Goal: Information Seeking & Learning: Learn about a topic

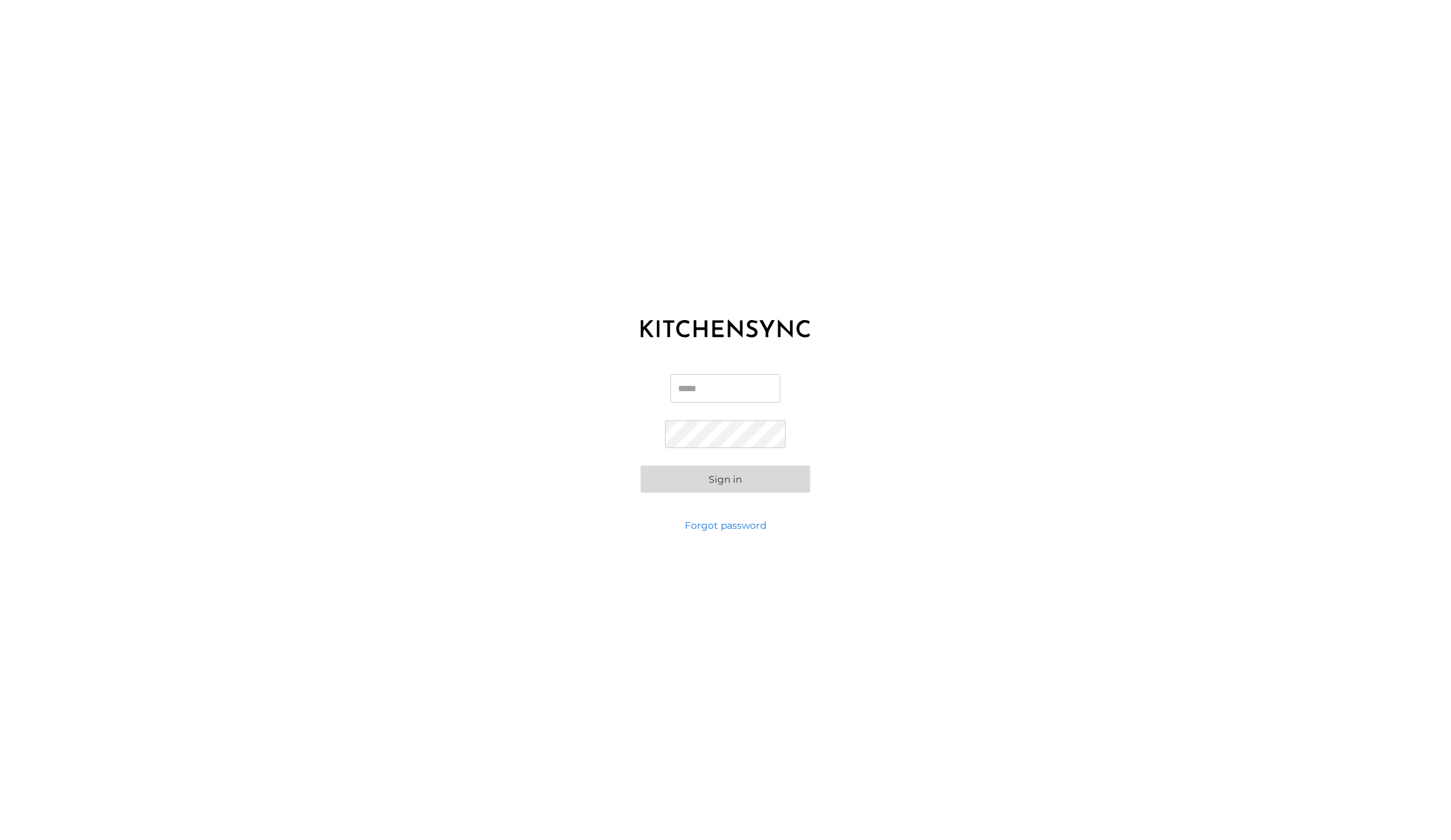
type input "**********"
click at [720, 480] on button "Sign in" at bounding box center [726, 479] width 170 height 27
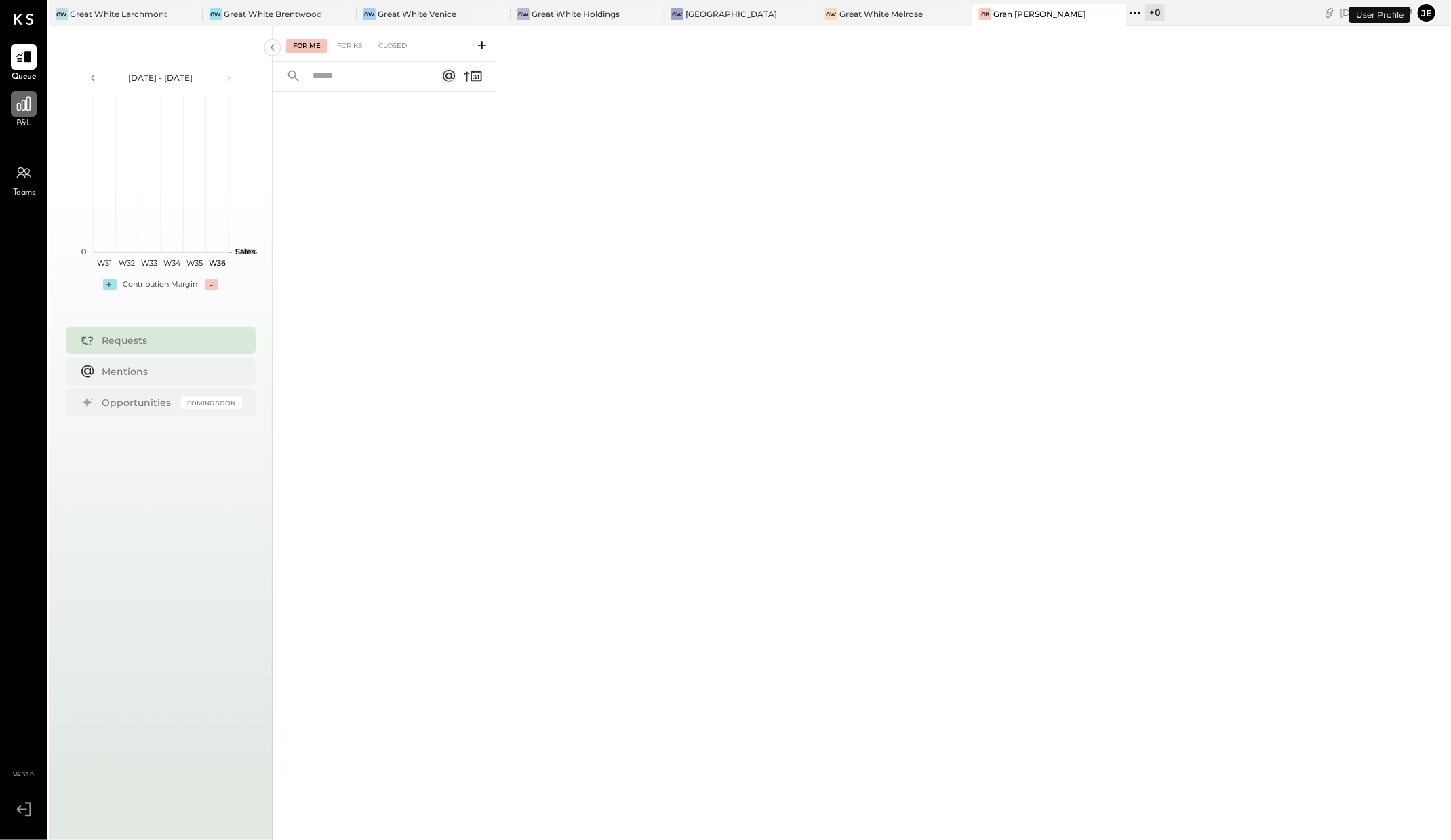
click at [26, 105] on icon at bounding box center [23, 103] width 17 height 17
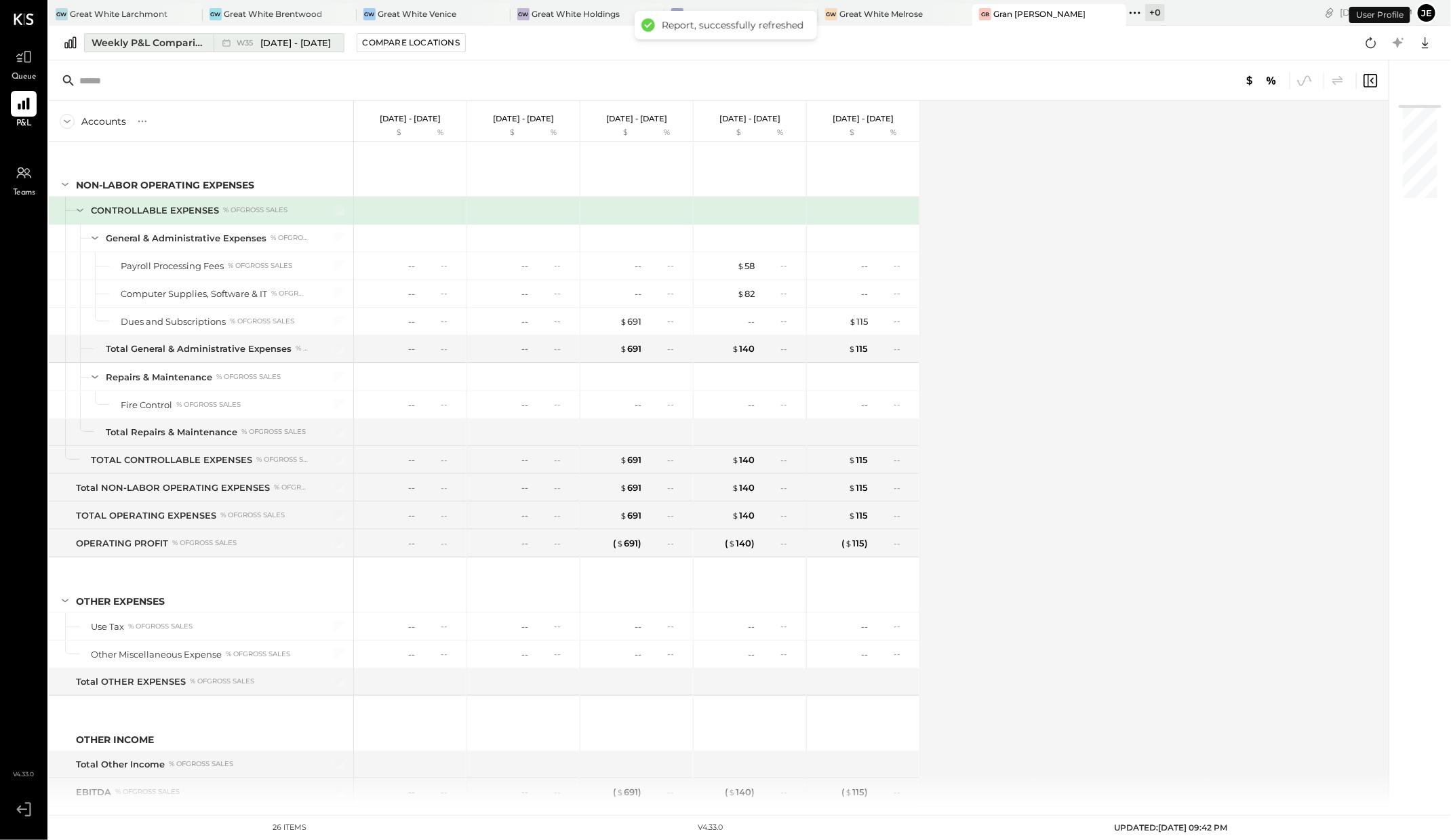
click at [307, 51] on div "W35 [DATE] - [DATE]" at bounding box center [275, 42] width 123 height 17
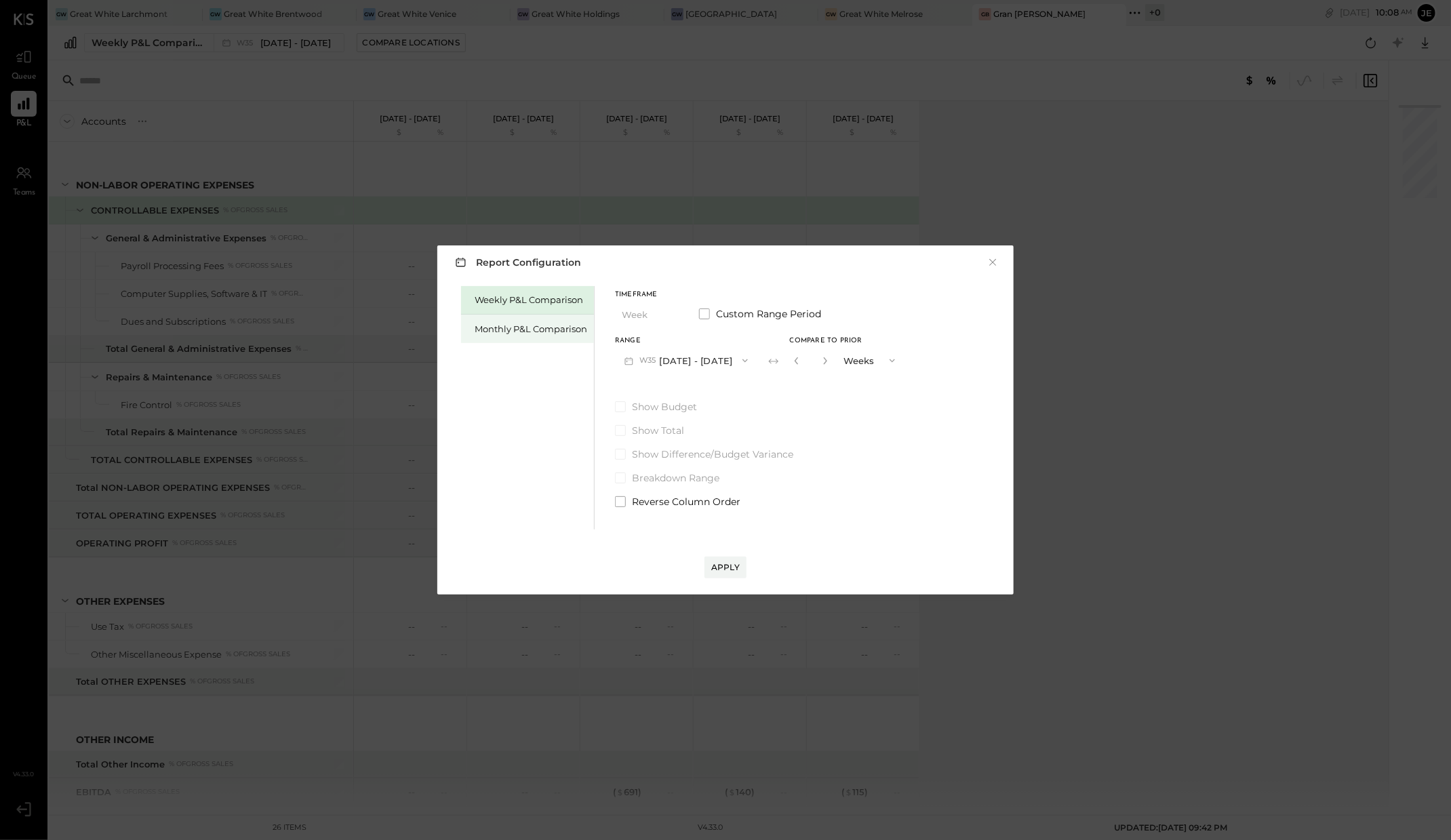
click at [528, 338] on div "Monthly P&L Comparison" at bounding box center [528, 329] width 133 height 28
click at [705, 369] on button "M09 [DATE] - [DATE]" at bounding box center [686, 360] width 143 height 25
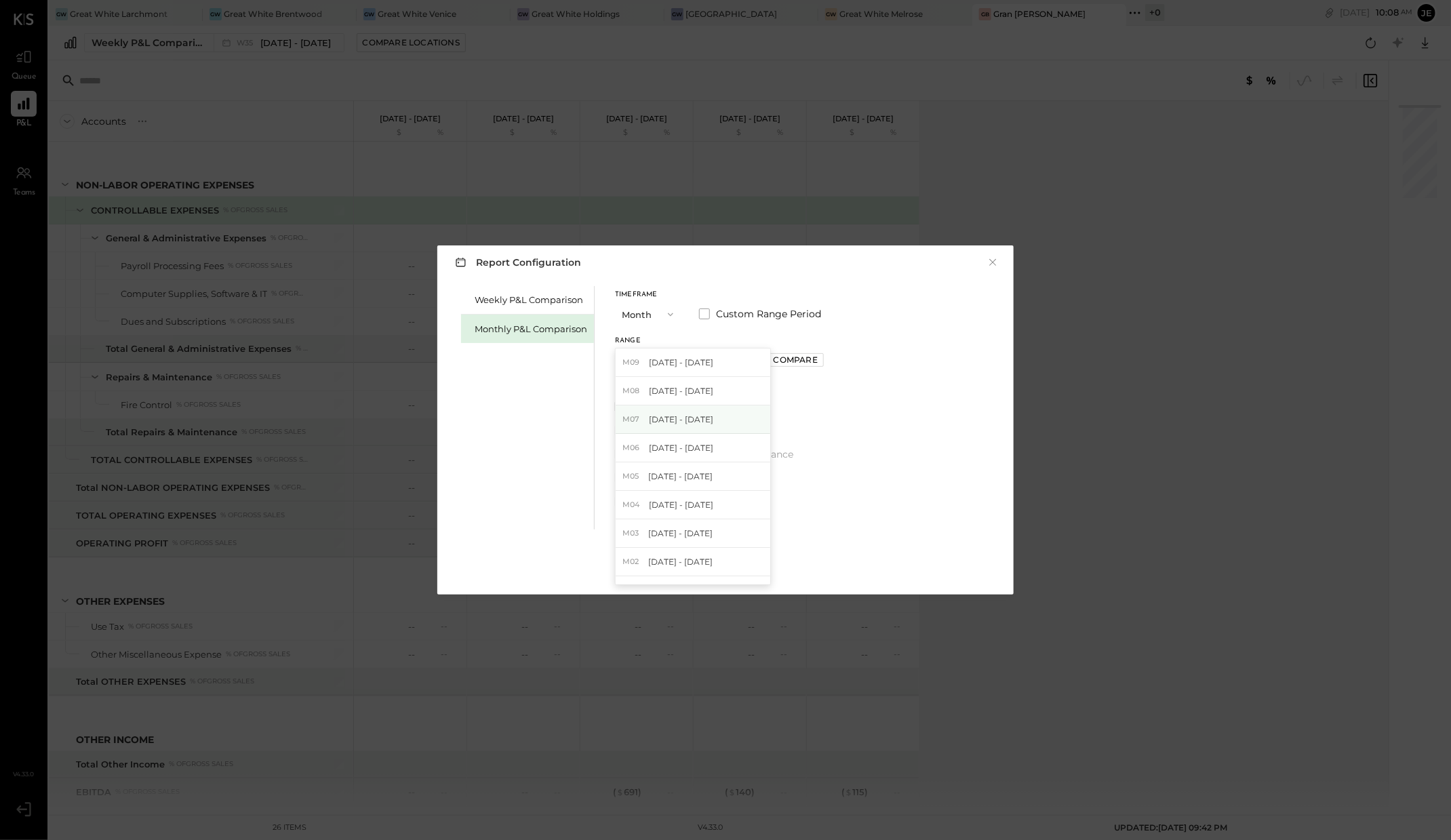
click at [719, 406] on div "M07 [DATE] - [DATE]" at bounding box center [693, 420] width 155 height 28
click at [707, 355] on button "M07 [DATE] - [DATE]" at bounding box center [686, 360] width 143 height 25
click at [707, 389] on div "M08 [DATE] - [DATE]" at bounding box center [693, 391] width 155 height 28
click at [734, 562] on div "Apply" at bounding box center [726, 567] width 28 height 12
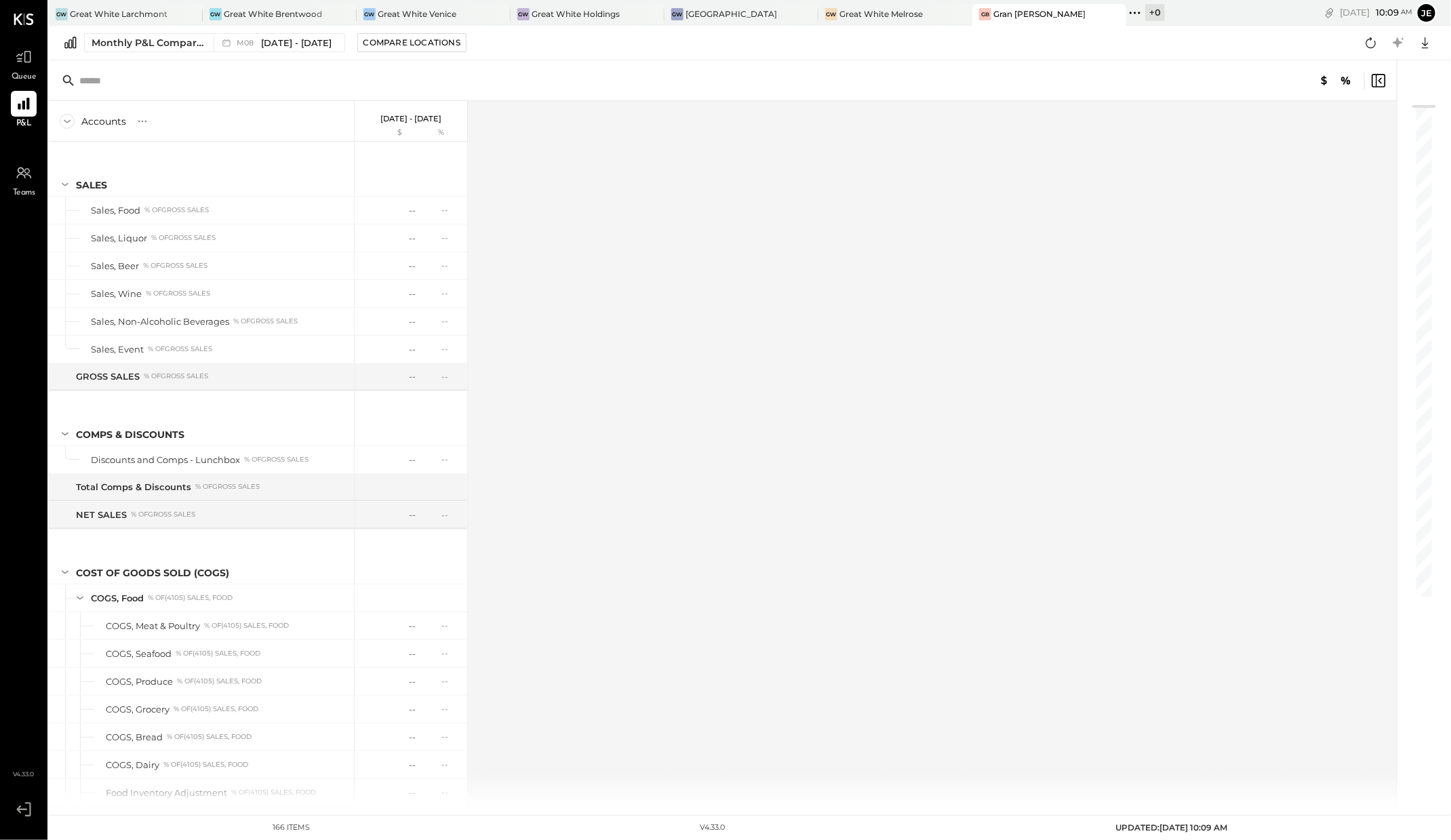
click at [302, 59] on div "Monthly P&L Comparison M08 [DATE] - [DATE] Compare Locations Google Sheets Excel" at bounding box center [750, 43] width 1402 height 35
click at [303, 47] on span "[DATE] - [DATE]" at bounding box center [297, 42] width 71 height 12
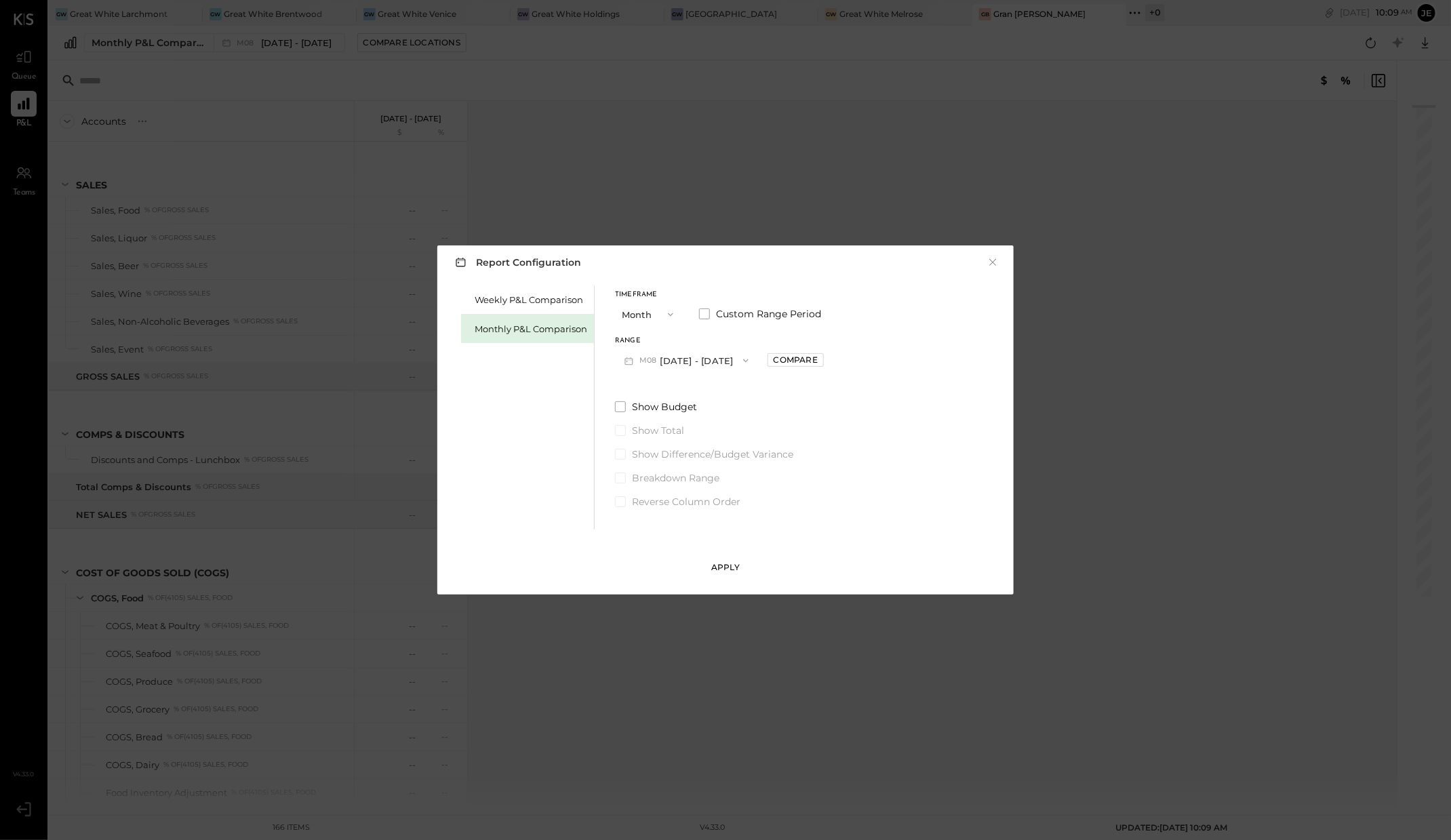
click at [731, 558] on button "Apply" at bounding box center [726, 567] width 42 height 22
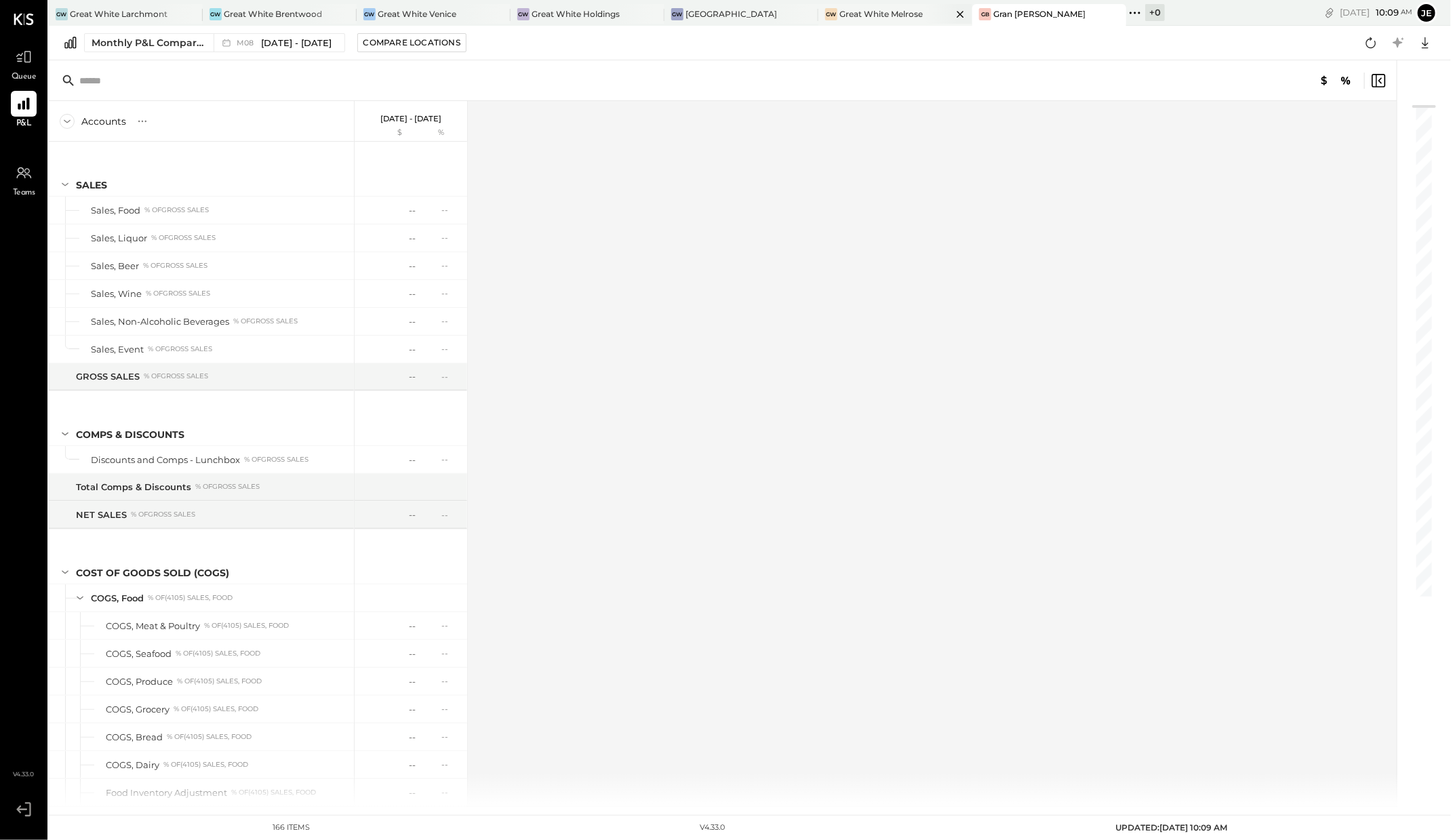
click at [868, 12] on div "Great White Melrose" at bounding box center [881, 14] width 83 height 12
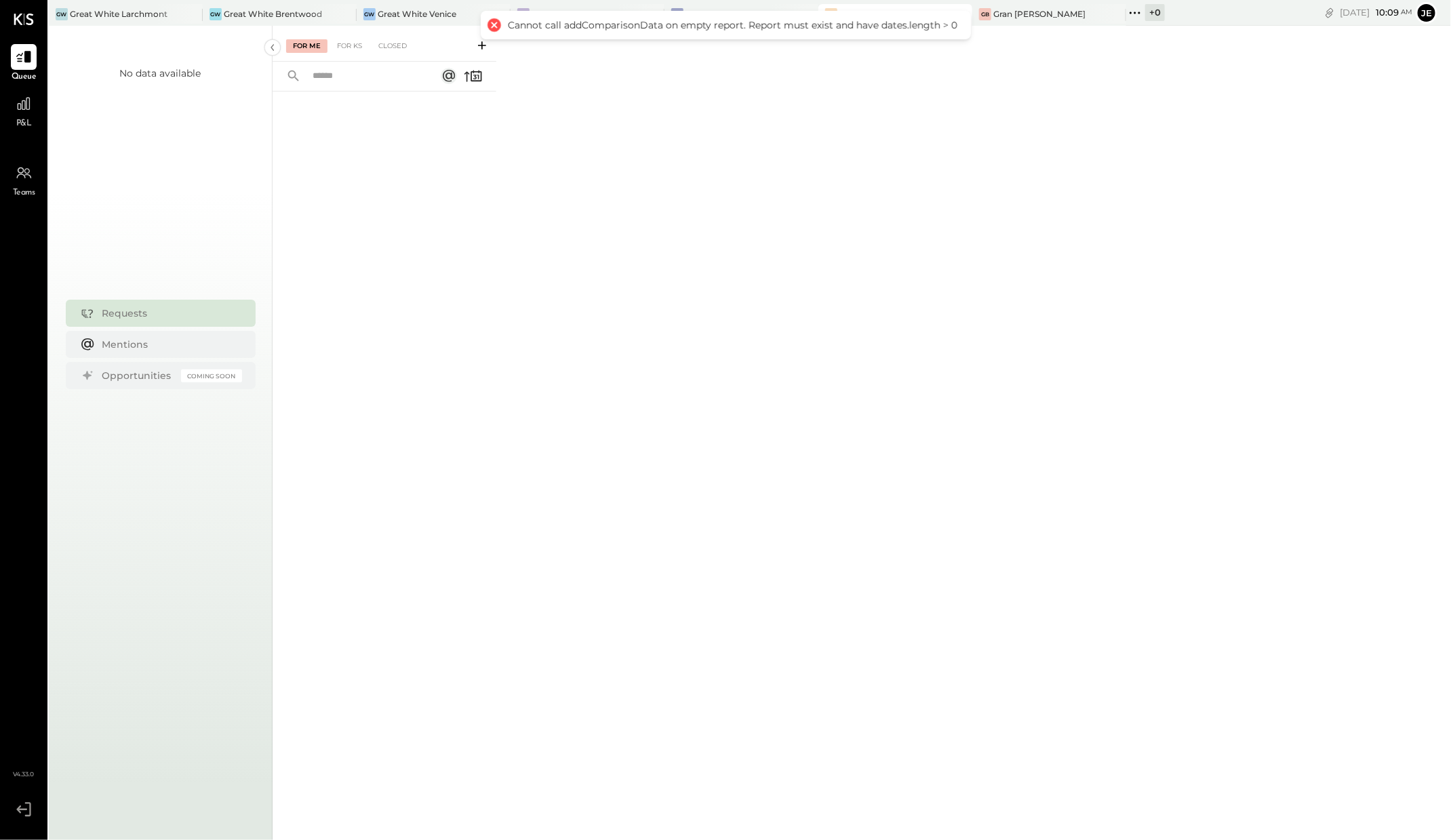
click at [29, 123] on span "P&L" at bounding box center [24, 124] width 16 height 12
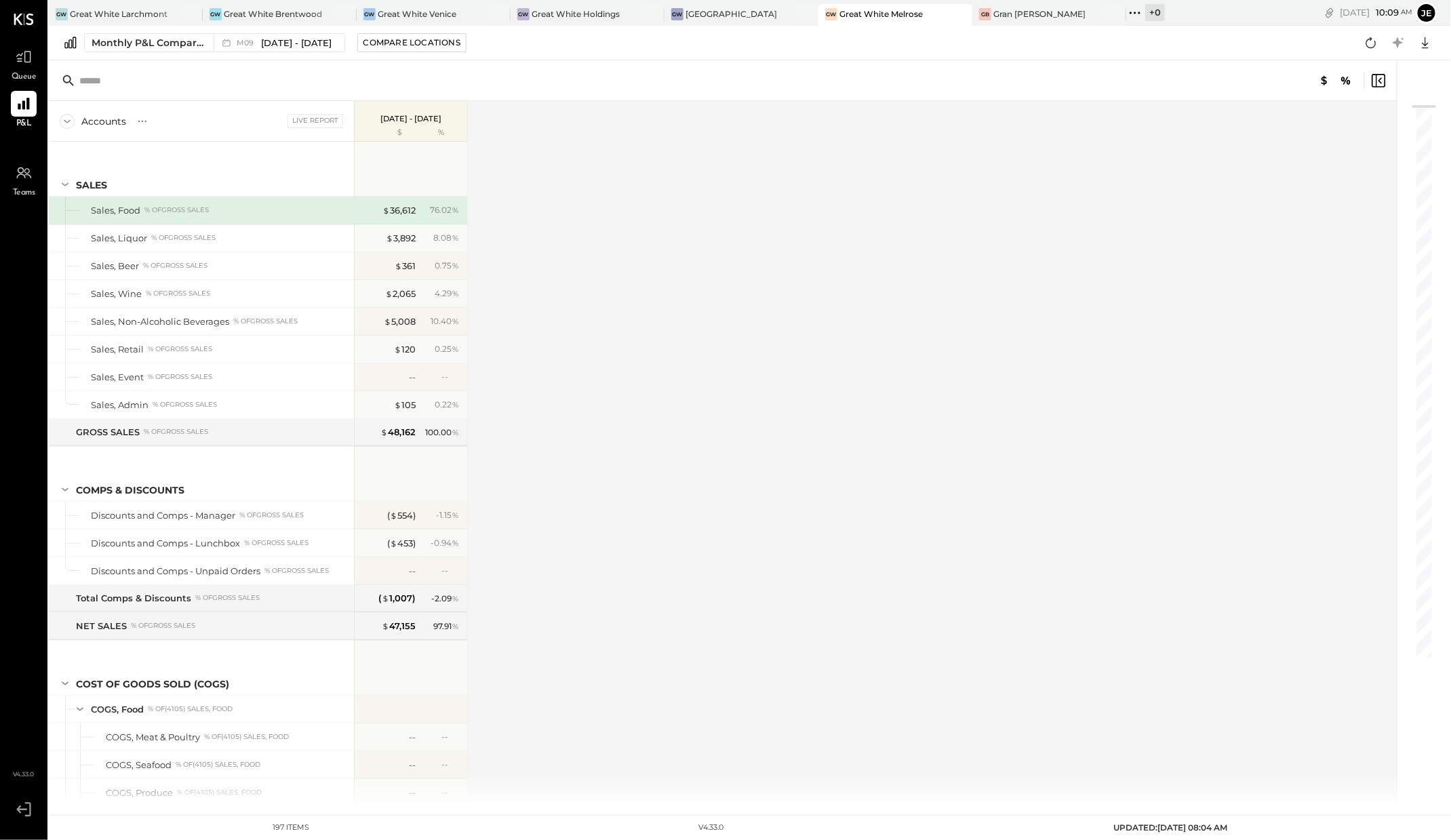
click at [297, 57] on div "Monthly P&L Comparison M09 [DATE] - [DATE] Compare Locations Google Sheets Excel" at bounding box center [750, 43] width 1402 height 35
click at [297, 47] on span "[DATE] - [DATE]" at bounding box center [297, 42] width 71 height 12
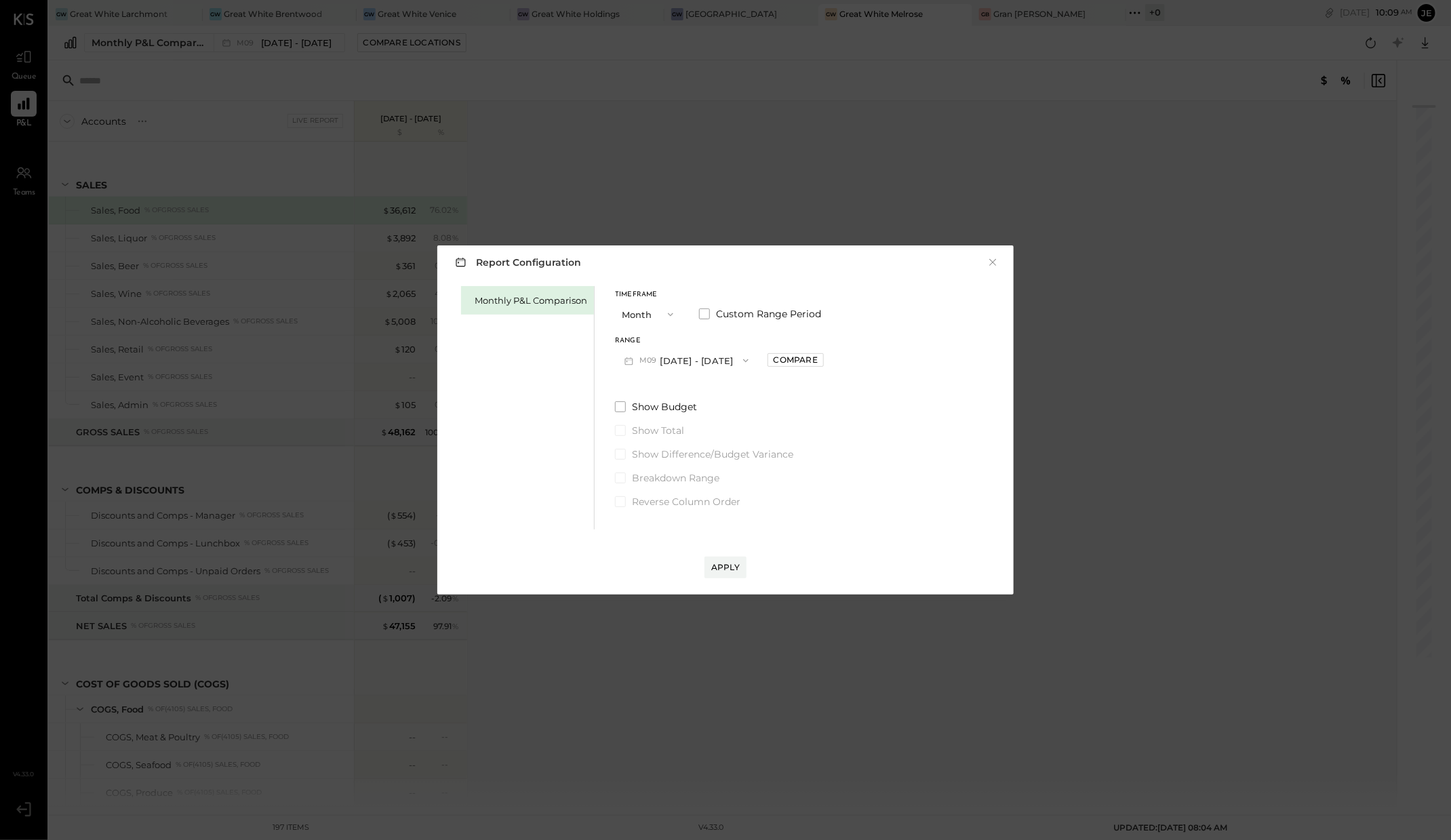
click at [657, 365] on span "M09" at bounding box center [649, 360] width 21 height 11
click at [683, 395] on span "[DATE] - [DATE]" at bounding box center [681, 391] width 64 height 12
click at [726, 566] on div "Apply" at bounding box center [726, 567] width 28 height 12
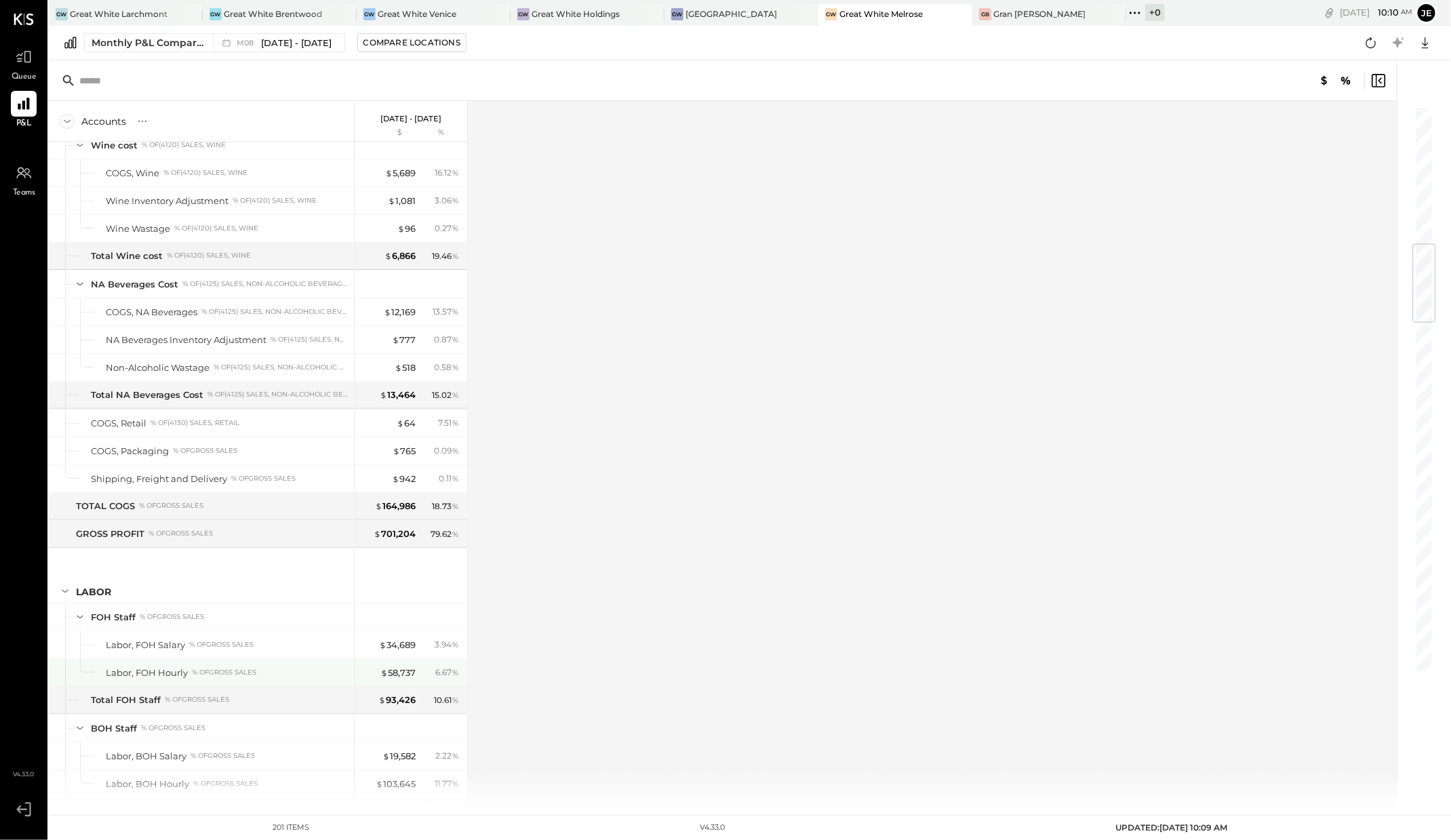
scroll to position [1157, 0]
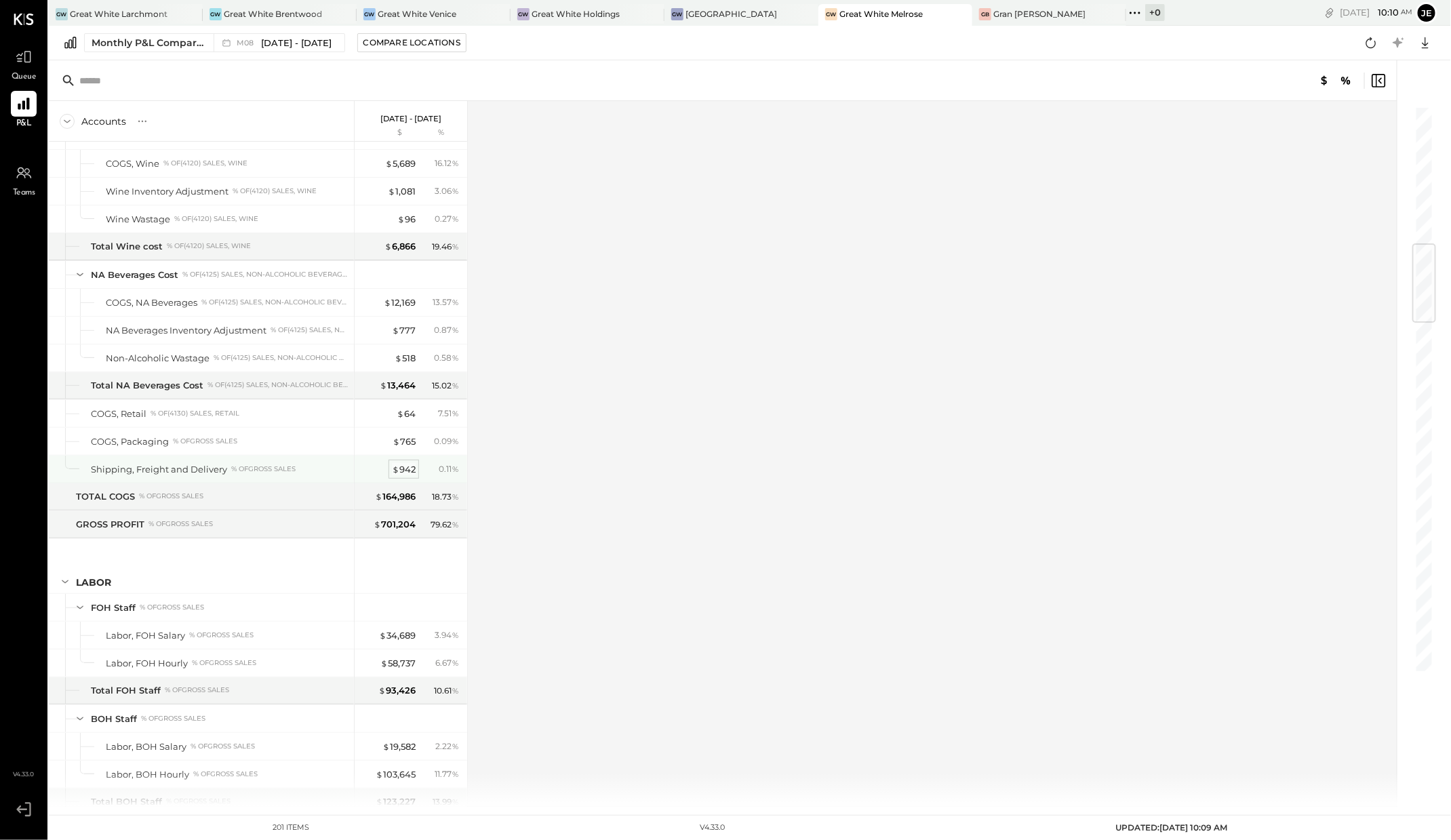
click at [406, 463] on div "$ 942" at bounding box center [404, 469] width 24 height 12
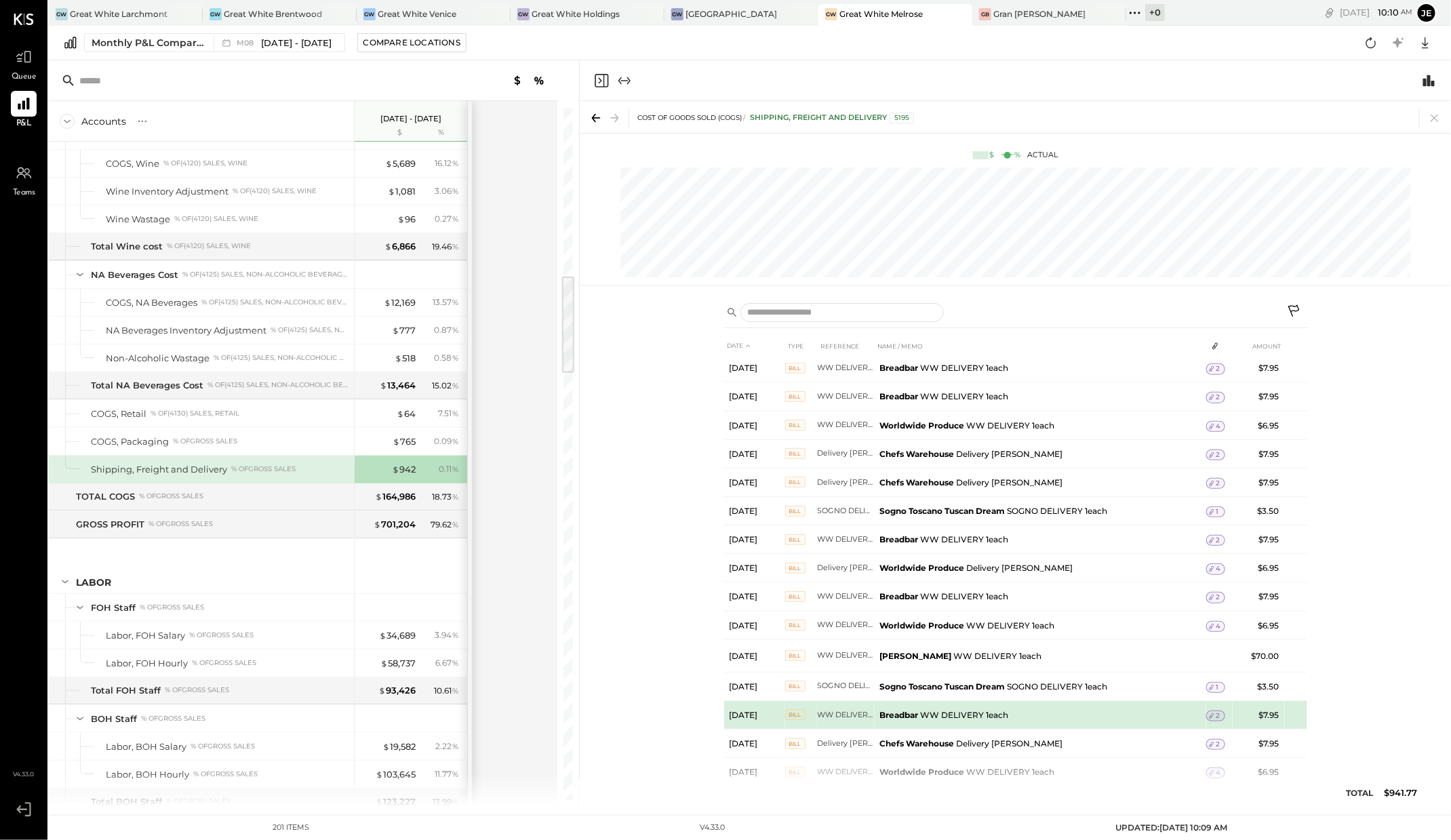
scroll to position [2387, 0]
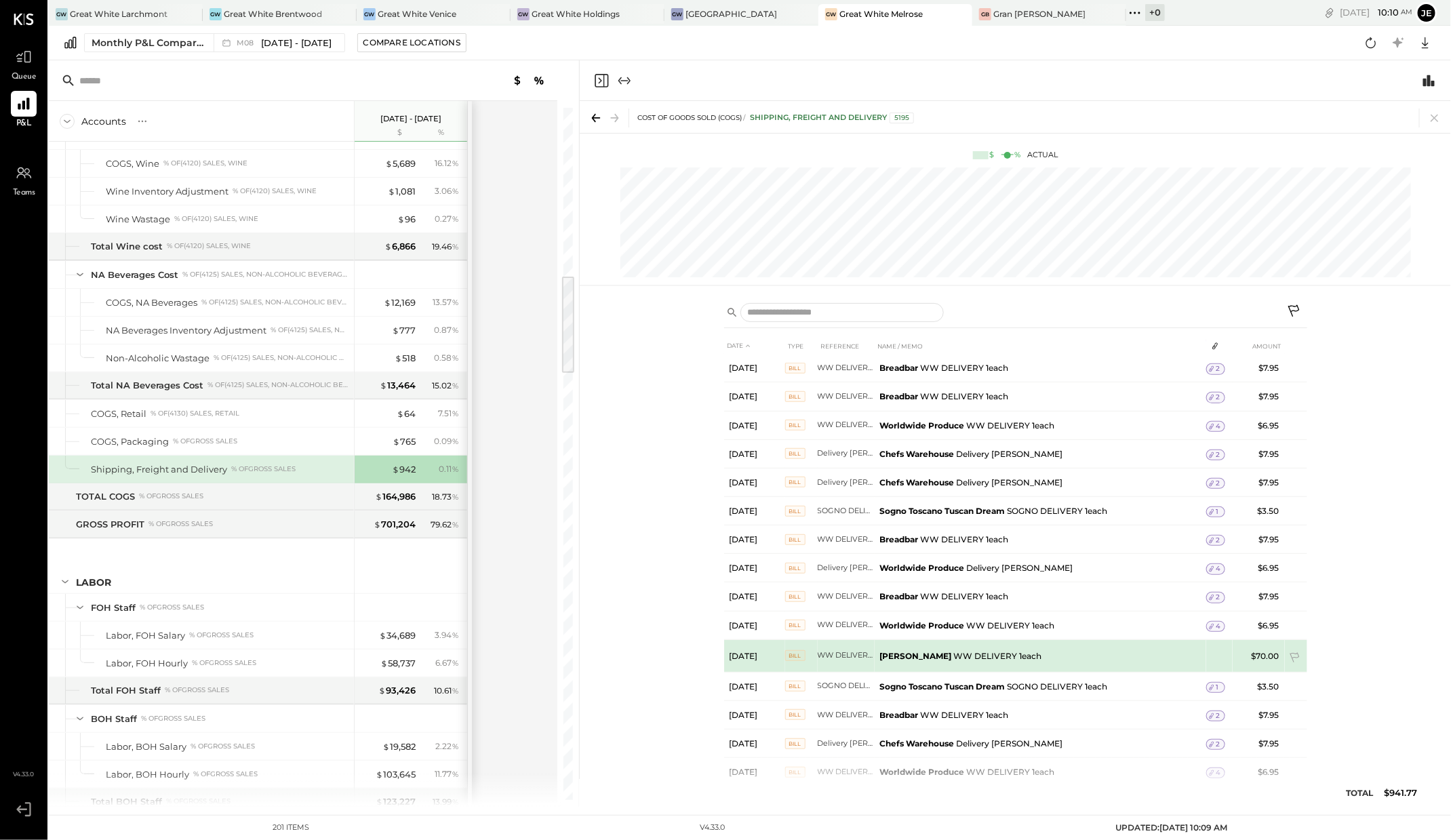
click at [947, 639] on td "[PERSON_NAME] DELIVERY 1each" at bounding box center [1040, 655] width 332 height 32
click at [851, 641] on td "WW DELIVERY 1each" at bounding box center [846, 655] width 57 height 32
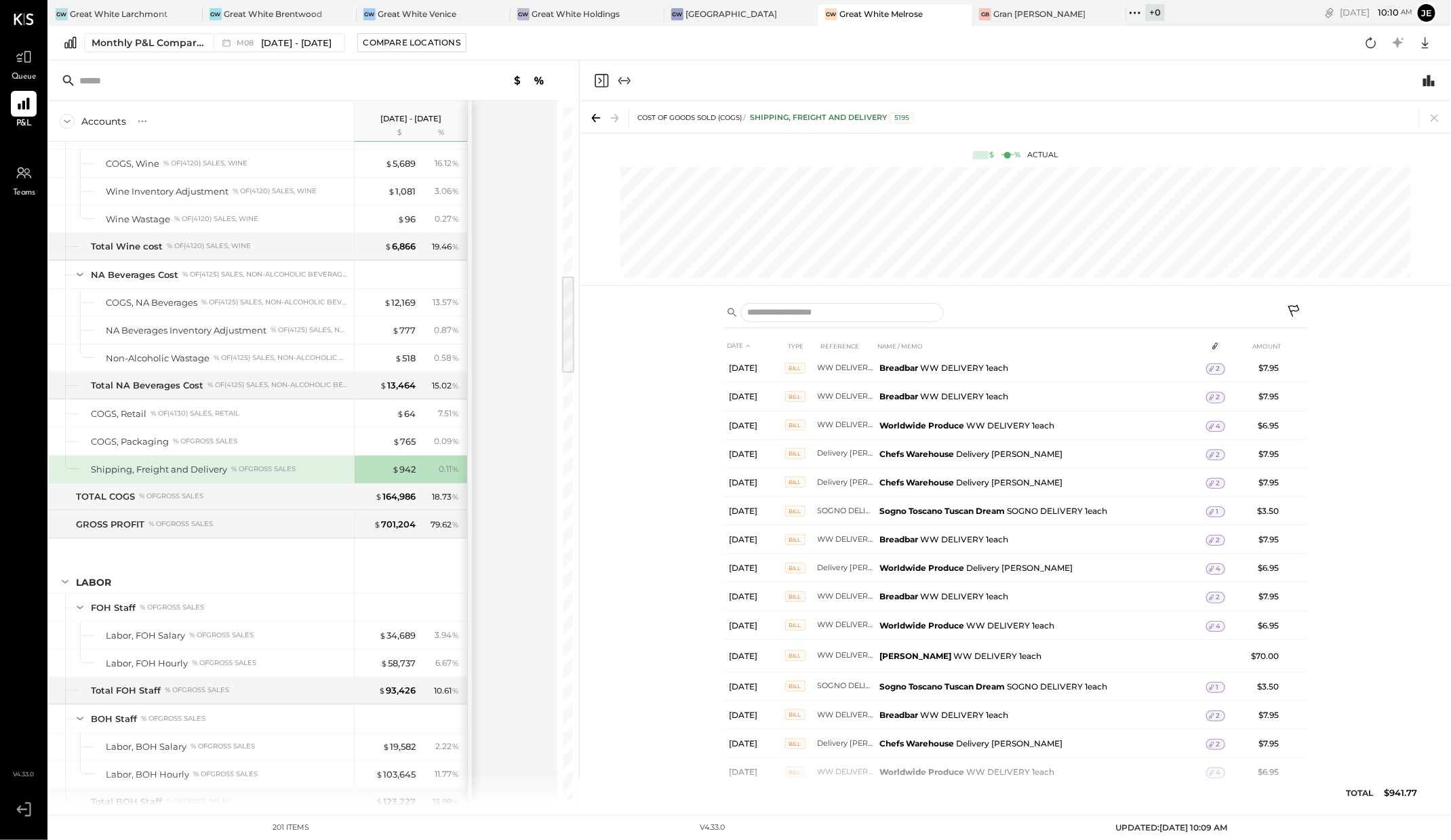
click at [385, 82] on div at bounding box center [303, 81] width 509 height 41
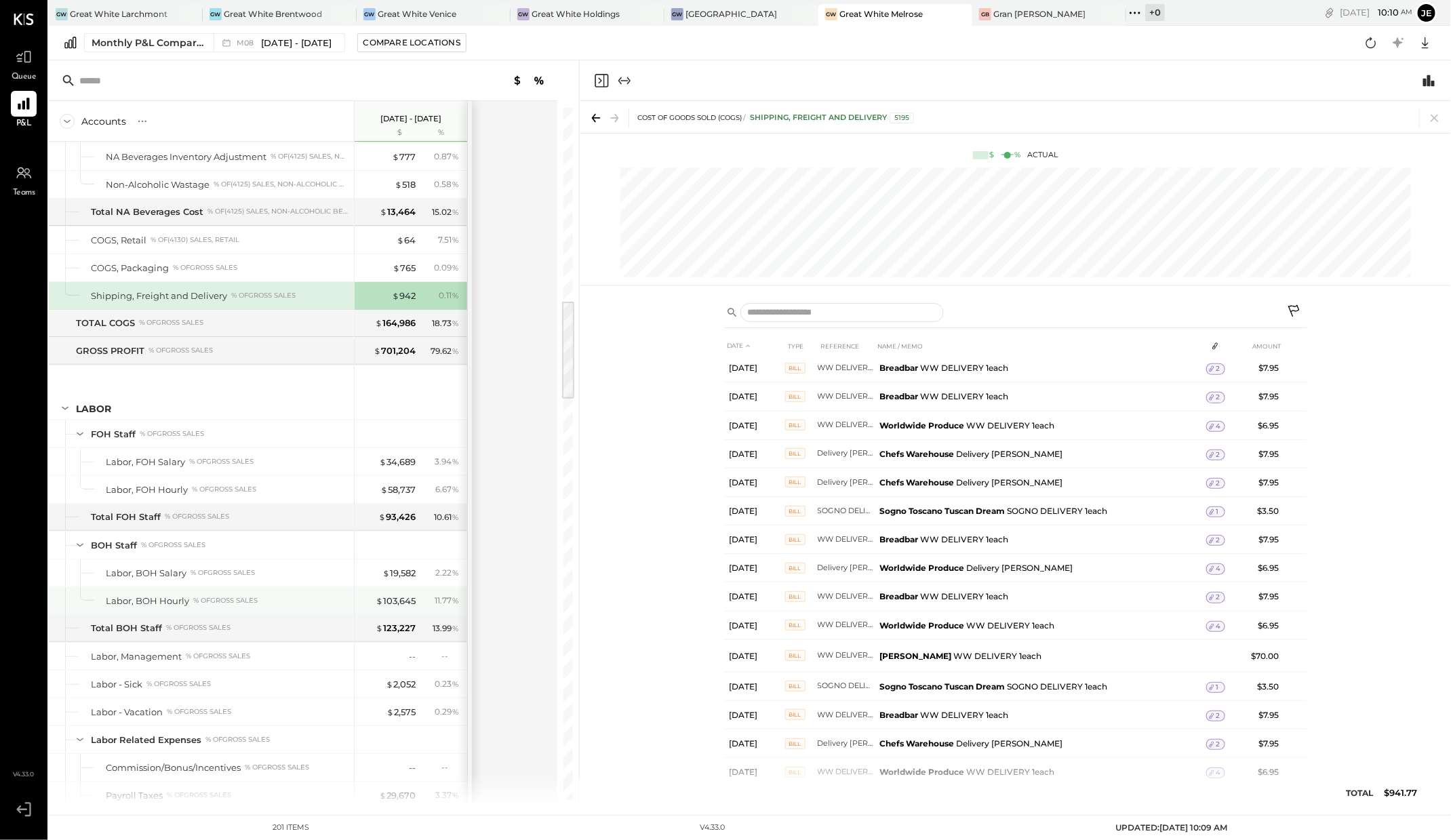
scroll to position [1332, 0]
click at [606, 120] on icon at bounding box center [614, 118] width 19 height 19
click at [593, 120] on icon at bounding box center [593, 118] width 4 height 8
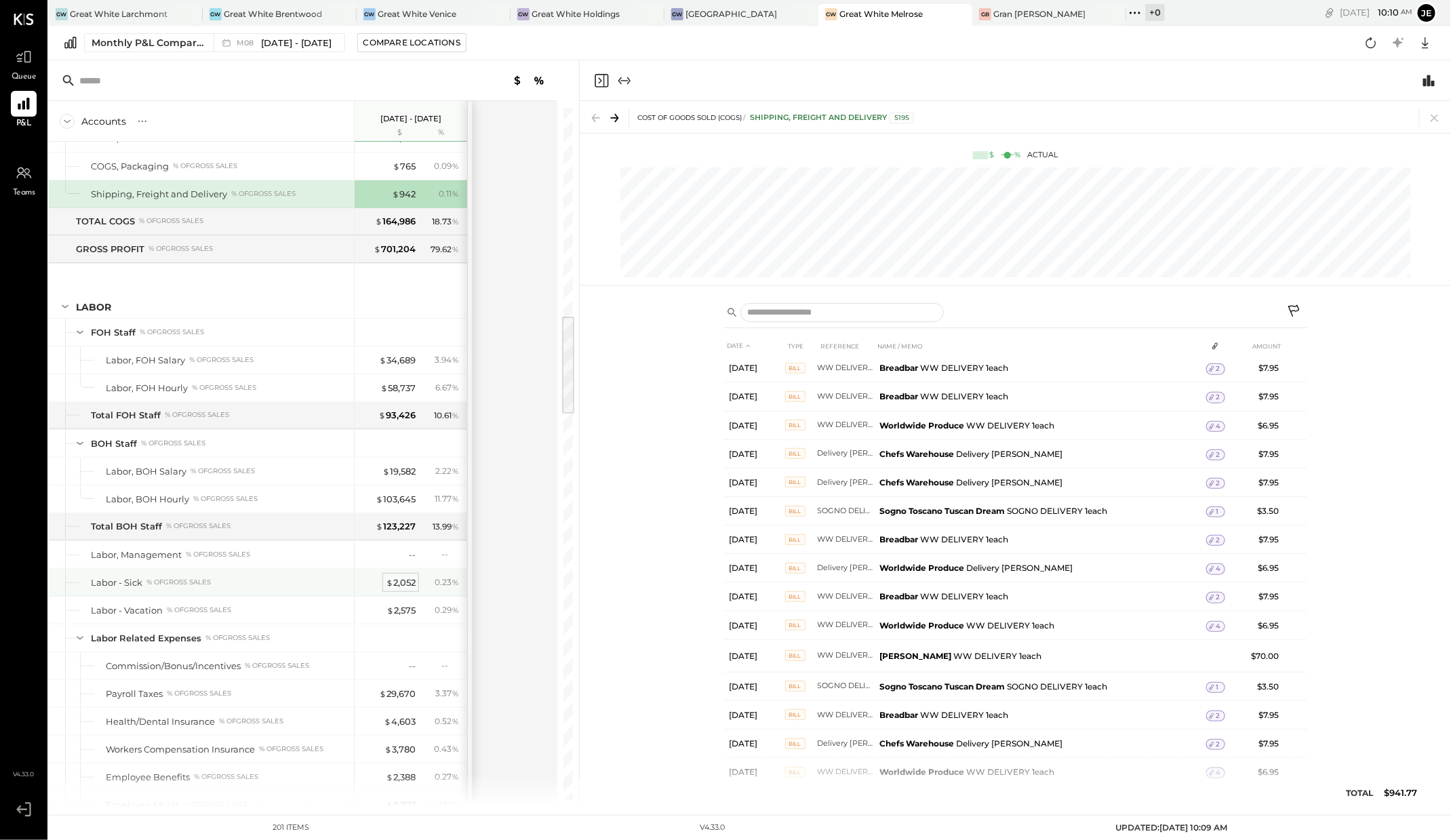
click at [402, 576] on div "$ 2,052" at bounding box center [401, 582] width 30 height 12
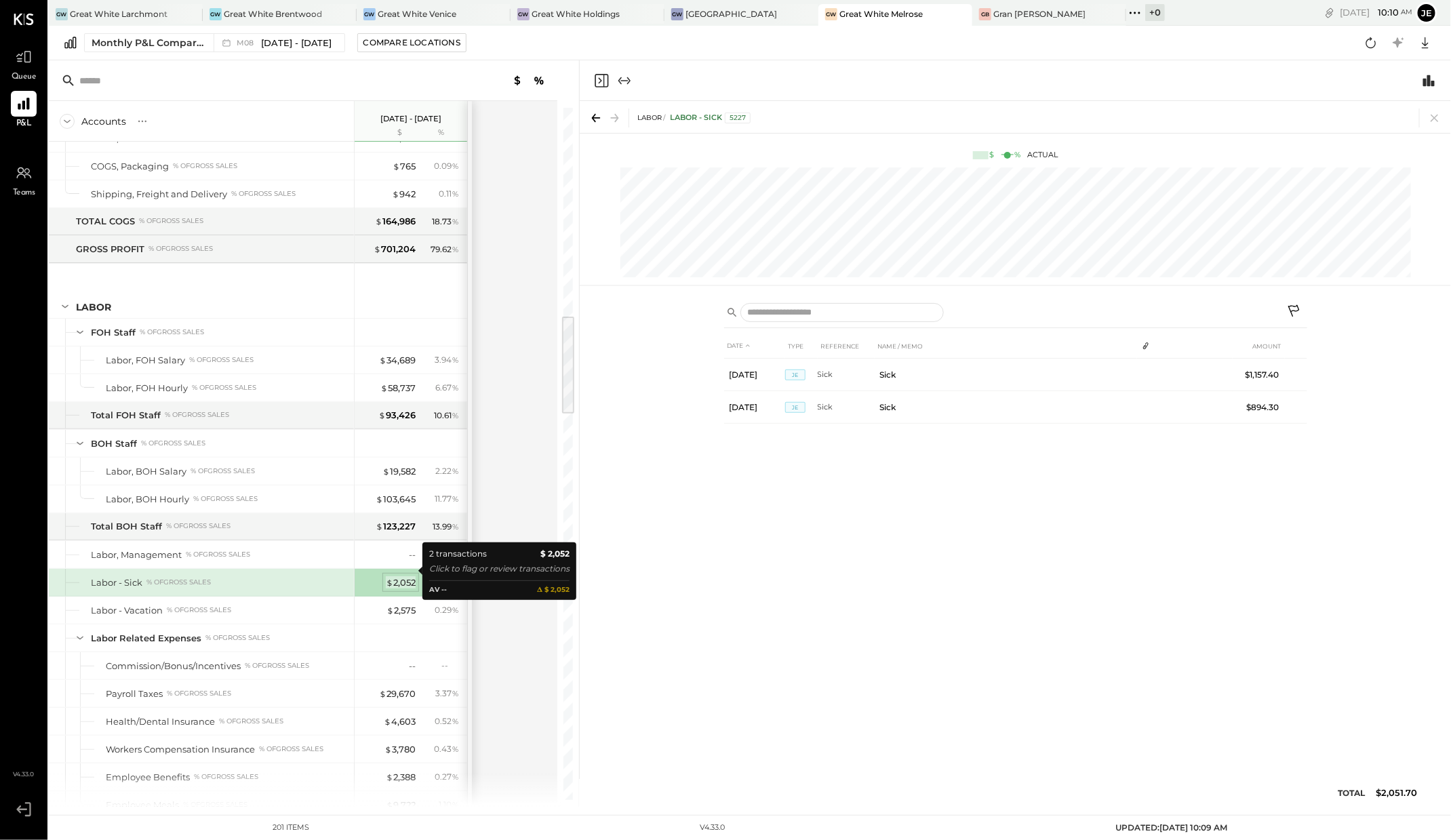
scroll to position [0, 0]
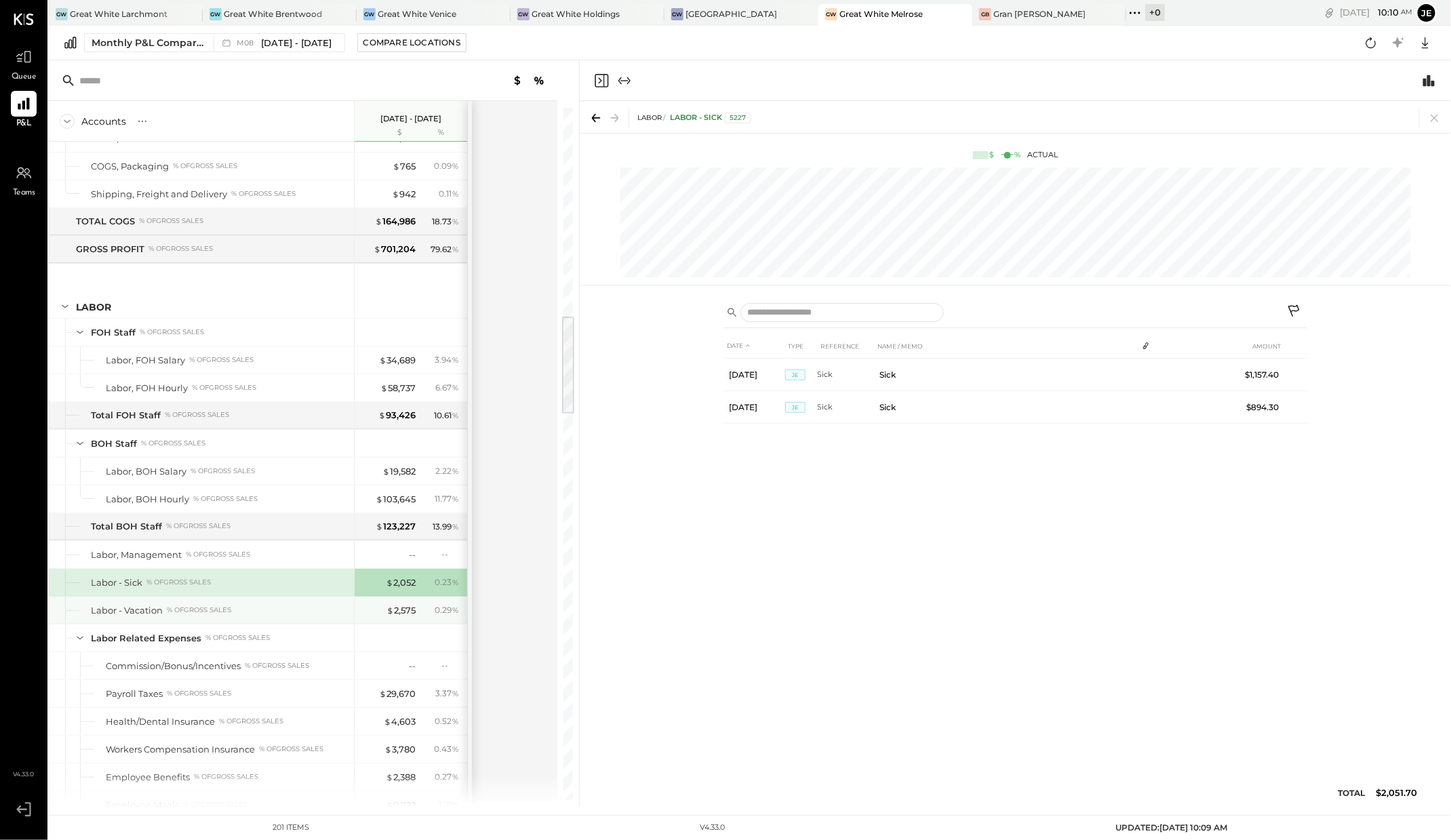
click at [402, 597] on div "$ 2,575 0.29 %" at bounding box center [412, 610] width 101 height 27
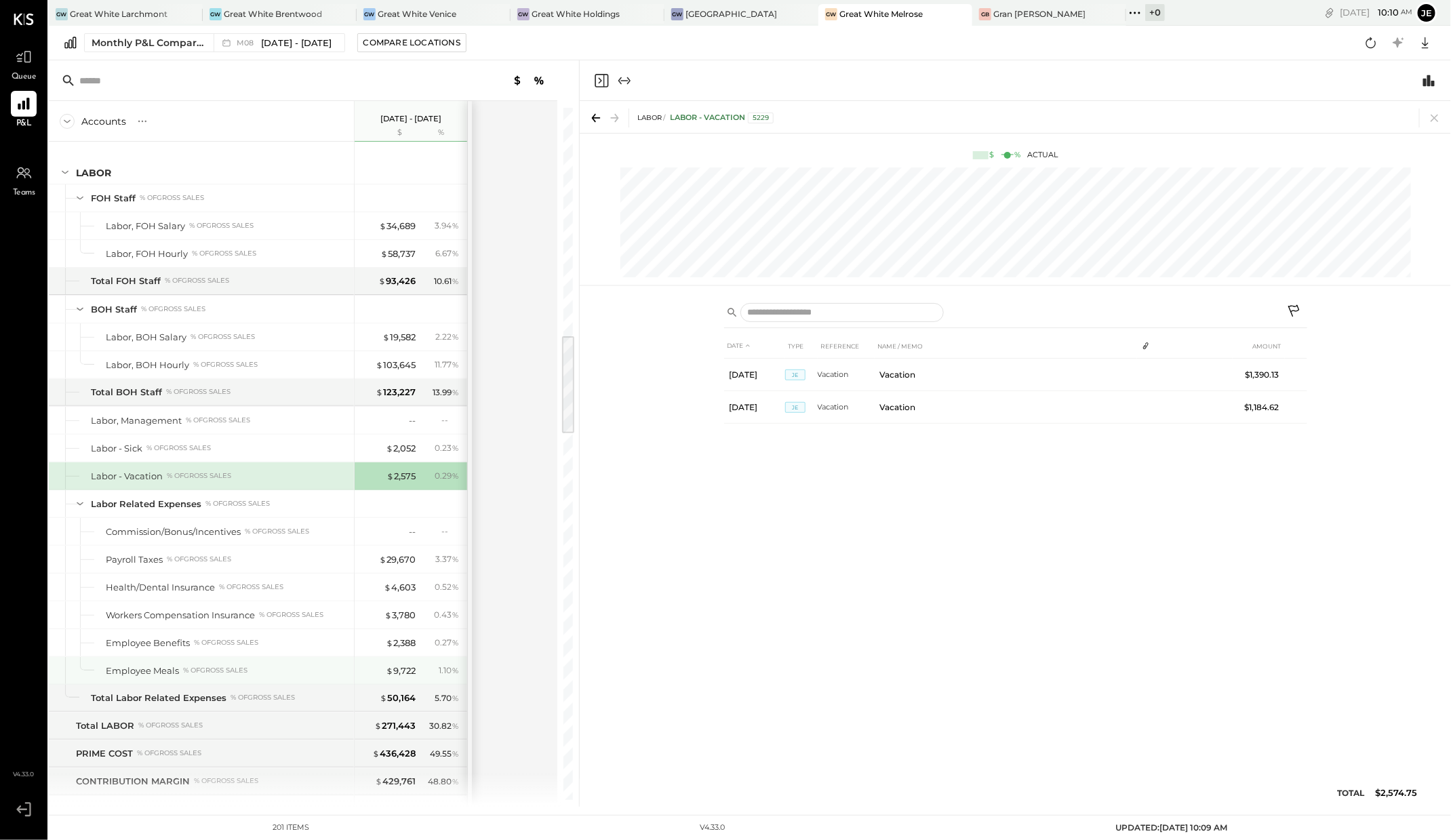
scroll to position [1569, 0]
click at [409, 635] on div "$ 2,388" at bounding box center [401, 641] width 30 height 12
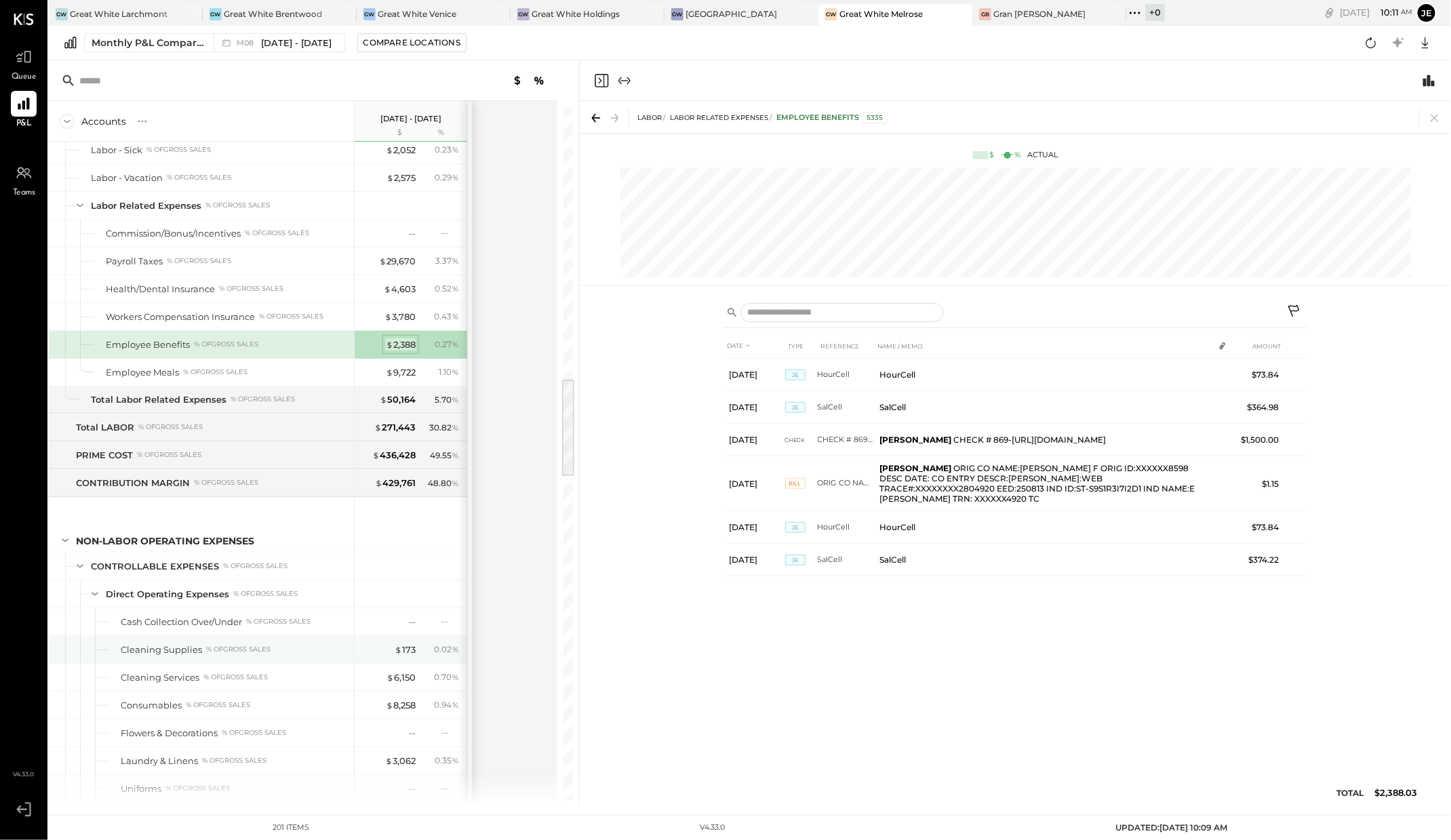
scroll to position [1889, 0]
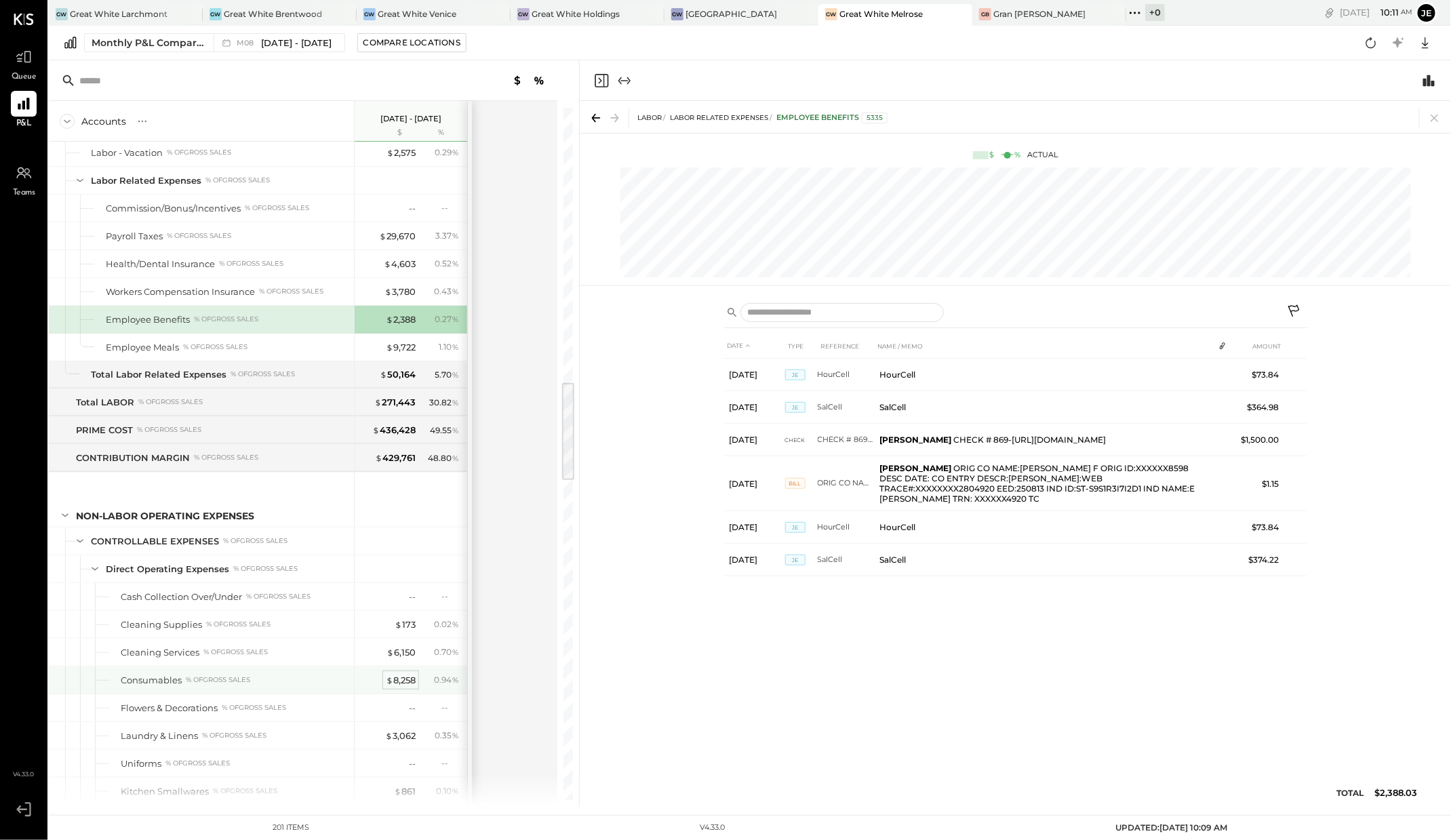
click at [411, 674] on div "$ 8,258" at bounding box center [401, 680] width 30 height 12
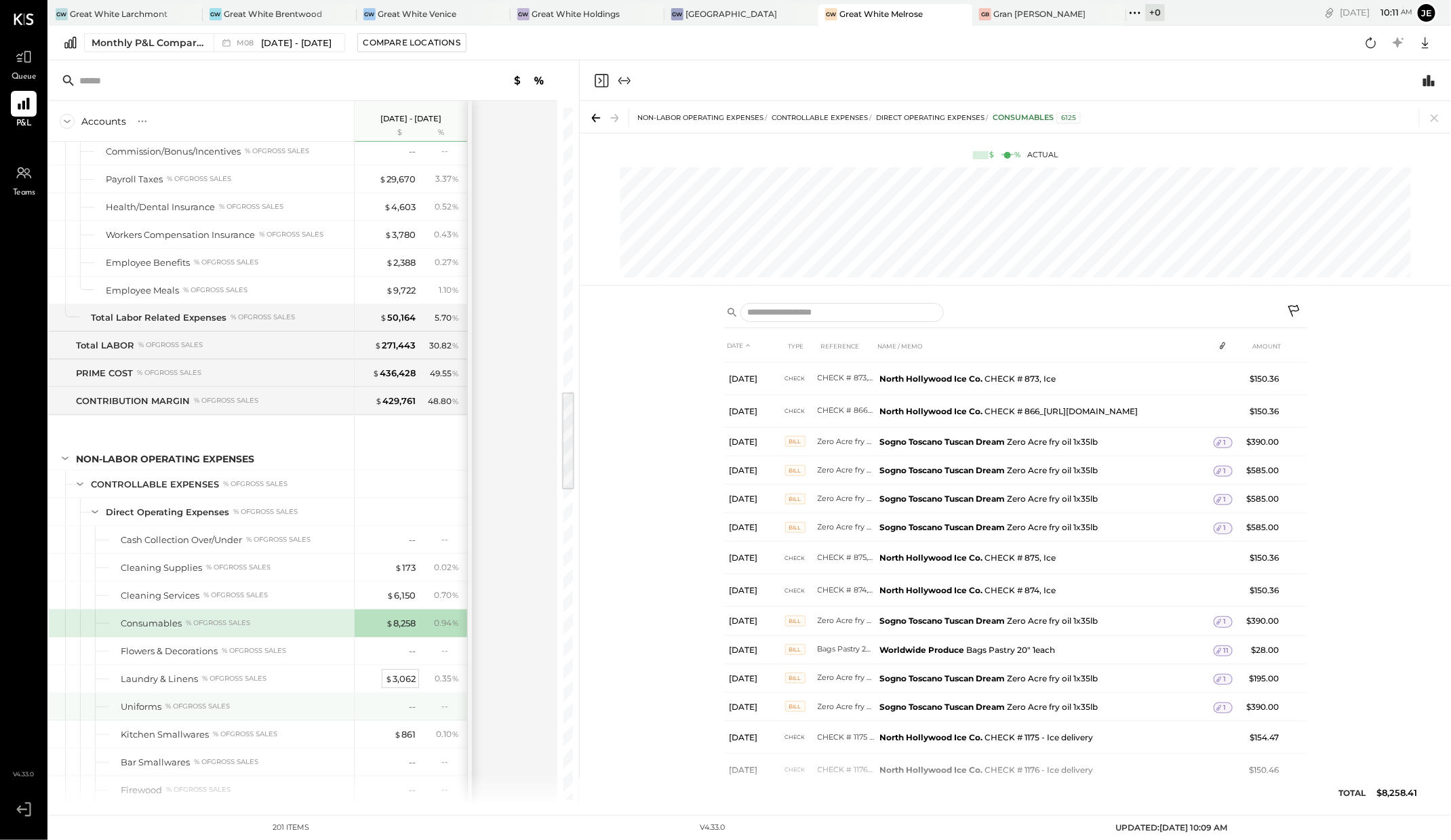
scroll to position [1991, 0]
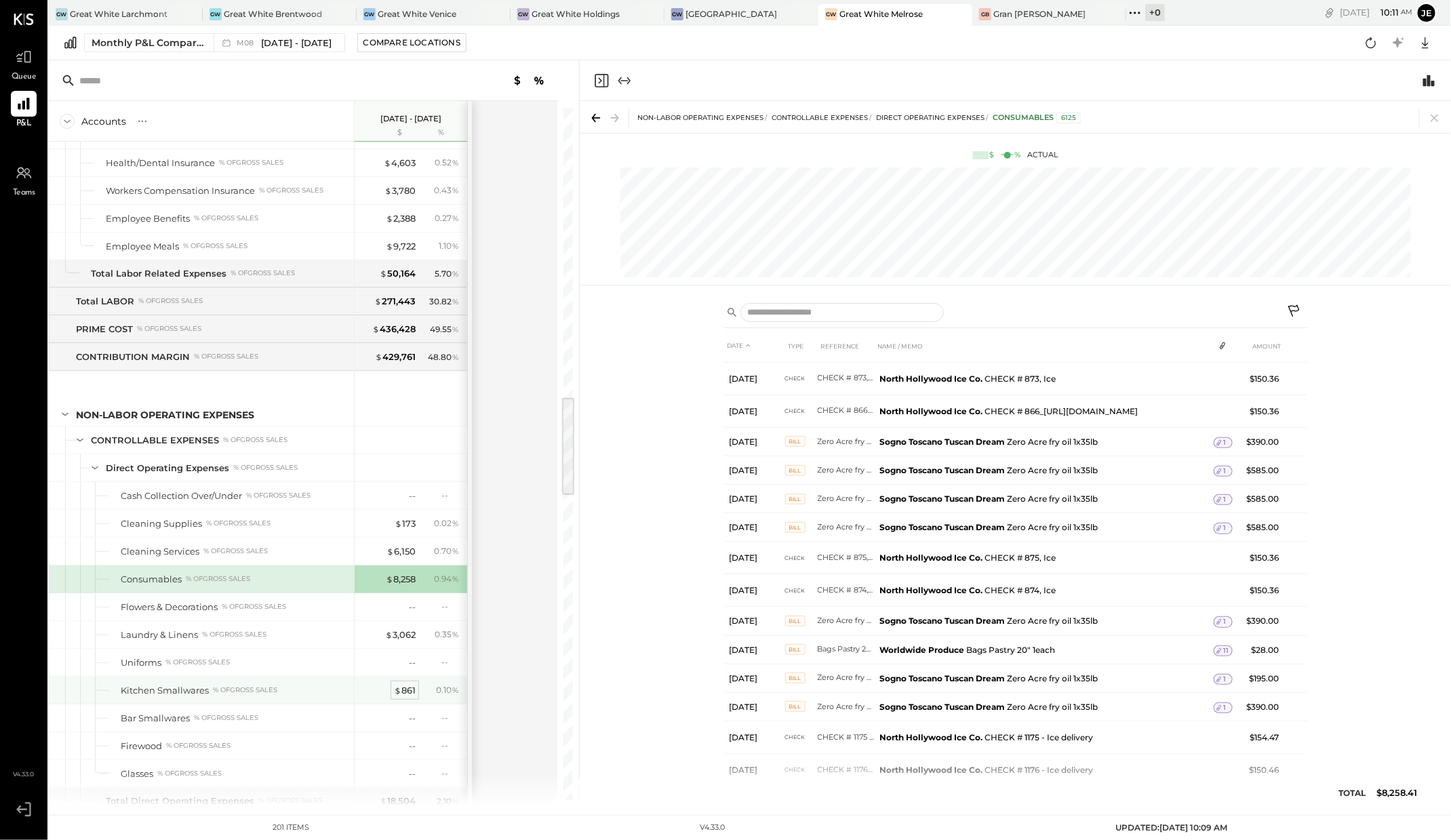
click at [411, 684] on div "$ 861" at bounding box center [405, 690] width 22 height 12
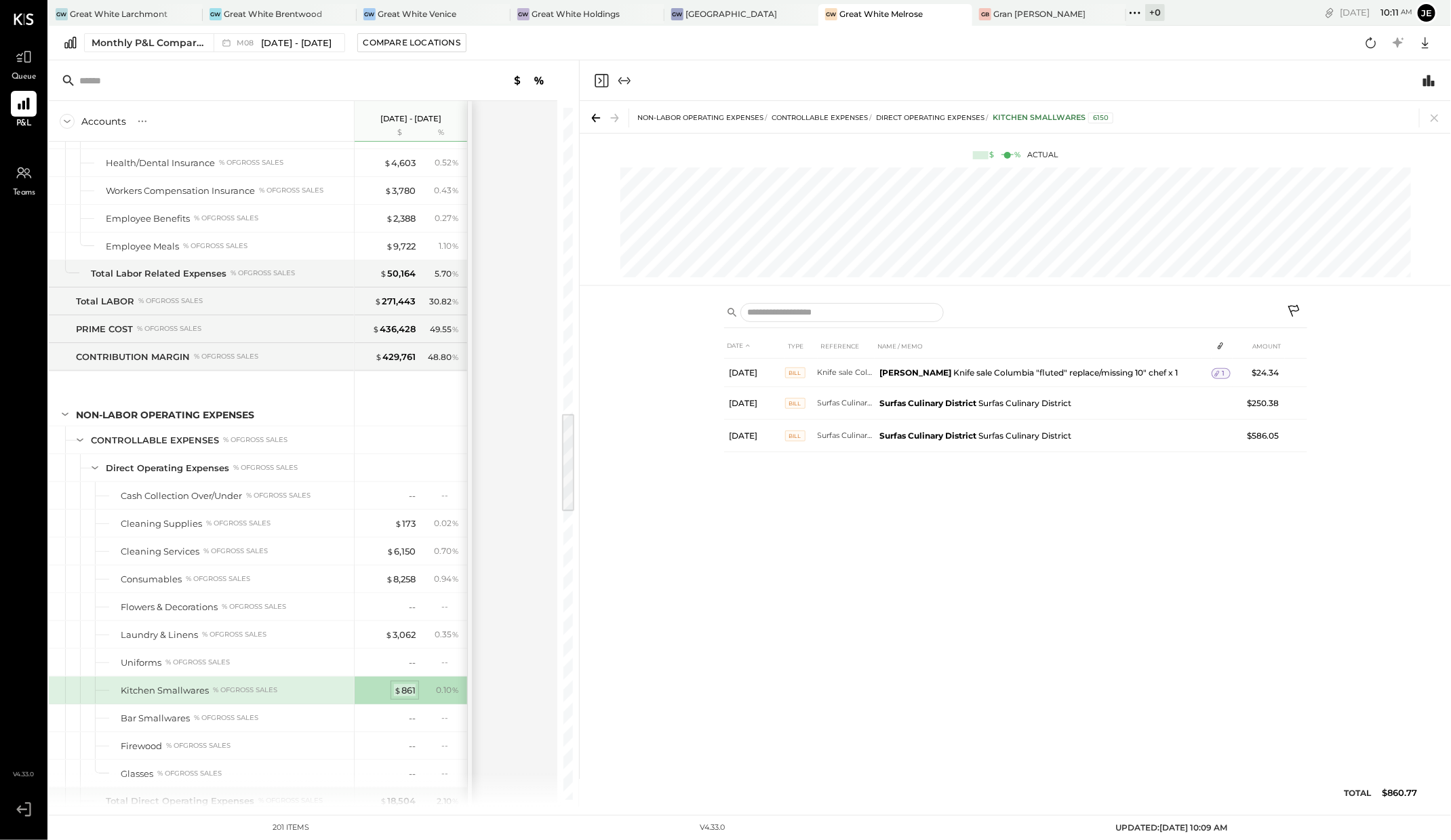
scroll to position [2404, 0]
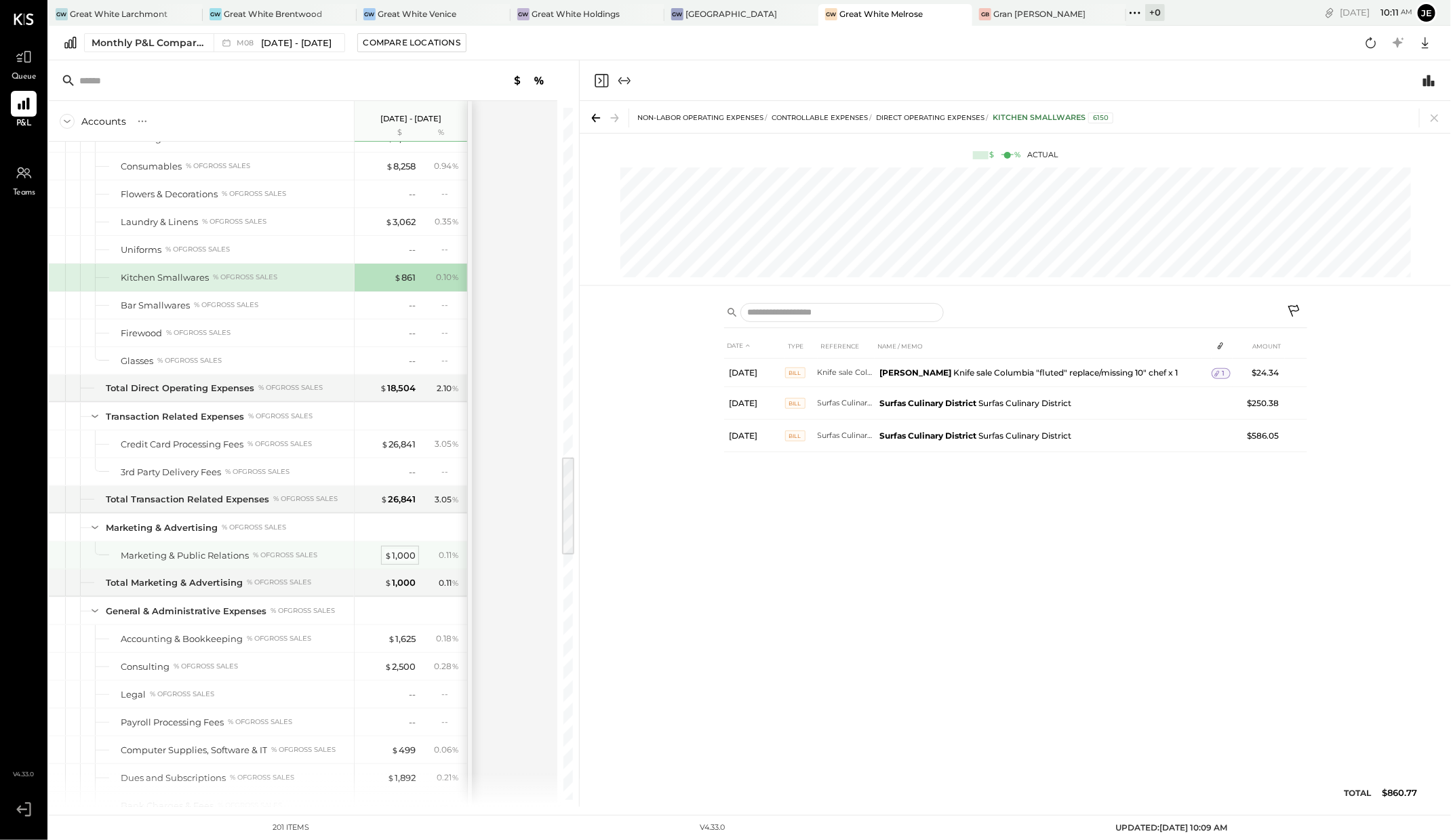
click at [396, 549] on div "$ 1,000" at bounding box center [401, 555] width 32 height 12
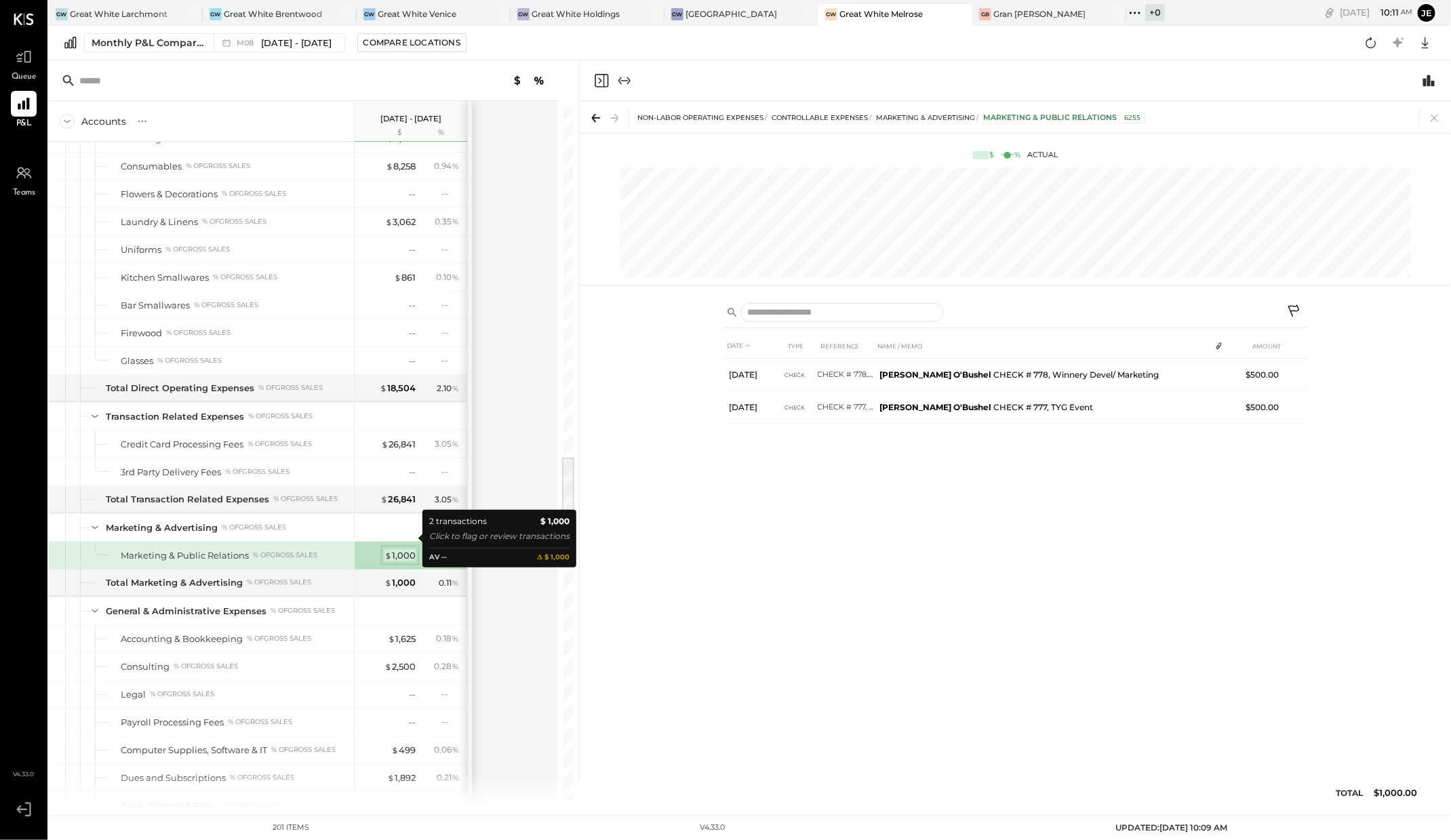
click at [401, 549] on div "$ 1,000" at bounding box center [401, 555] width 32 height 12
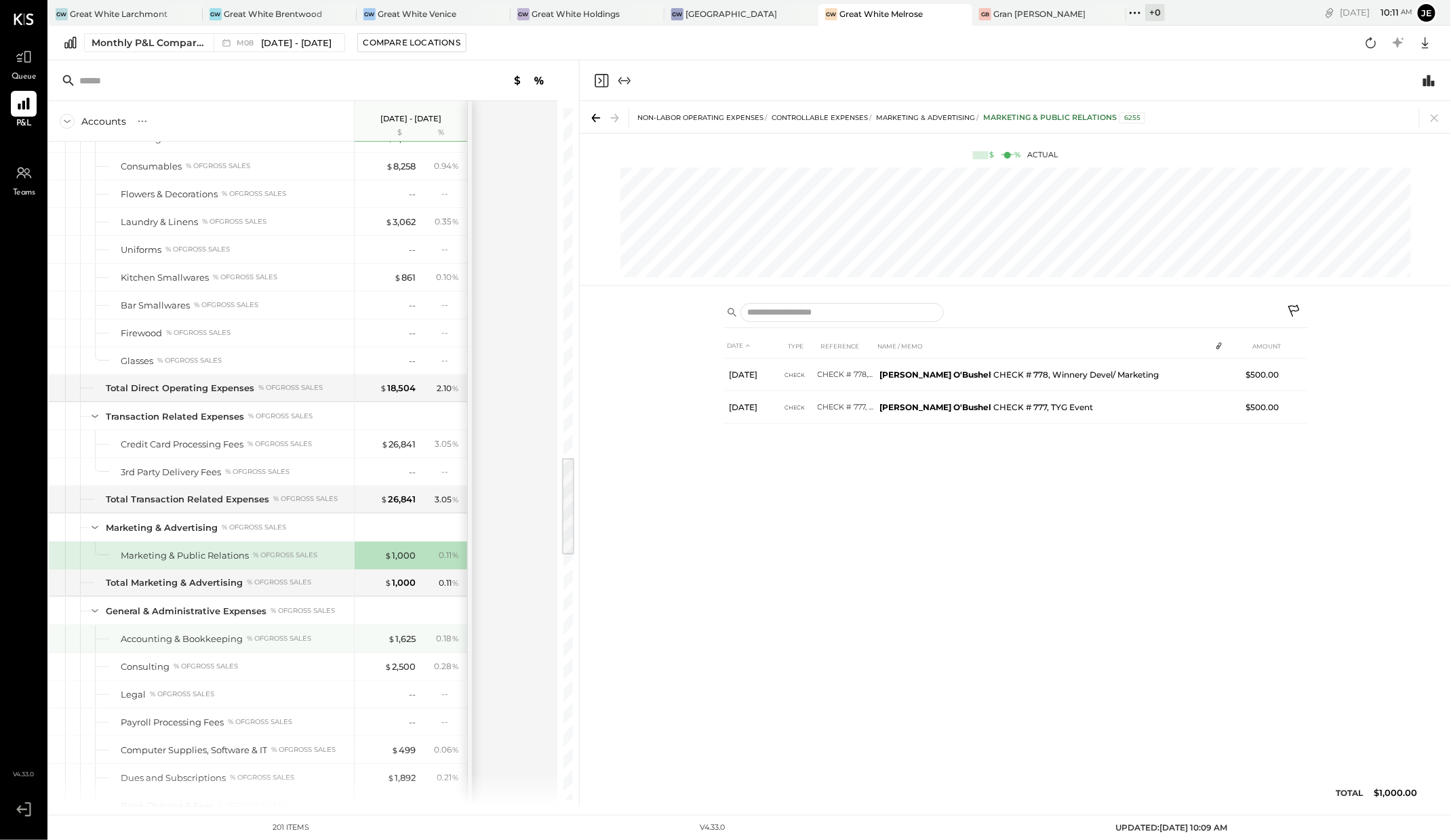
scroll to position [2529, 0]
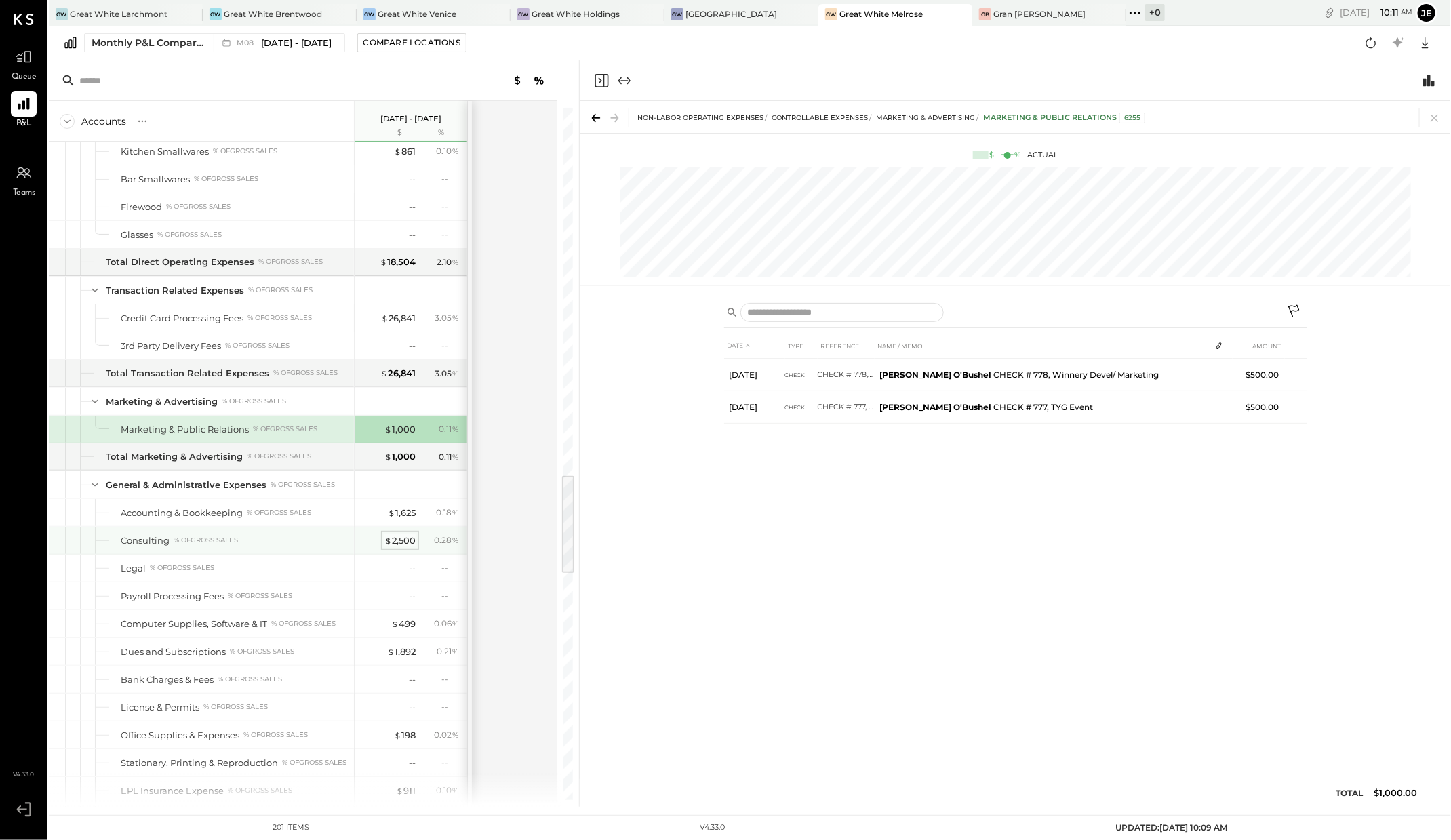
click at [406, 534] on div "$ 2,500" at bounding box center [401, 540] width 32 height 12
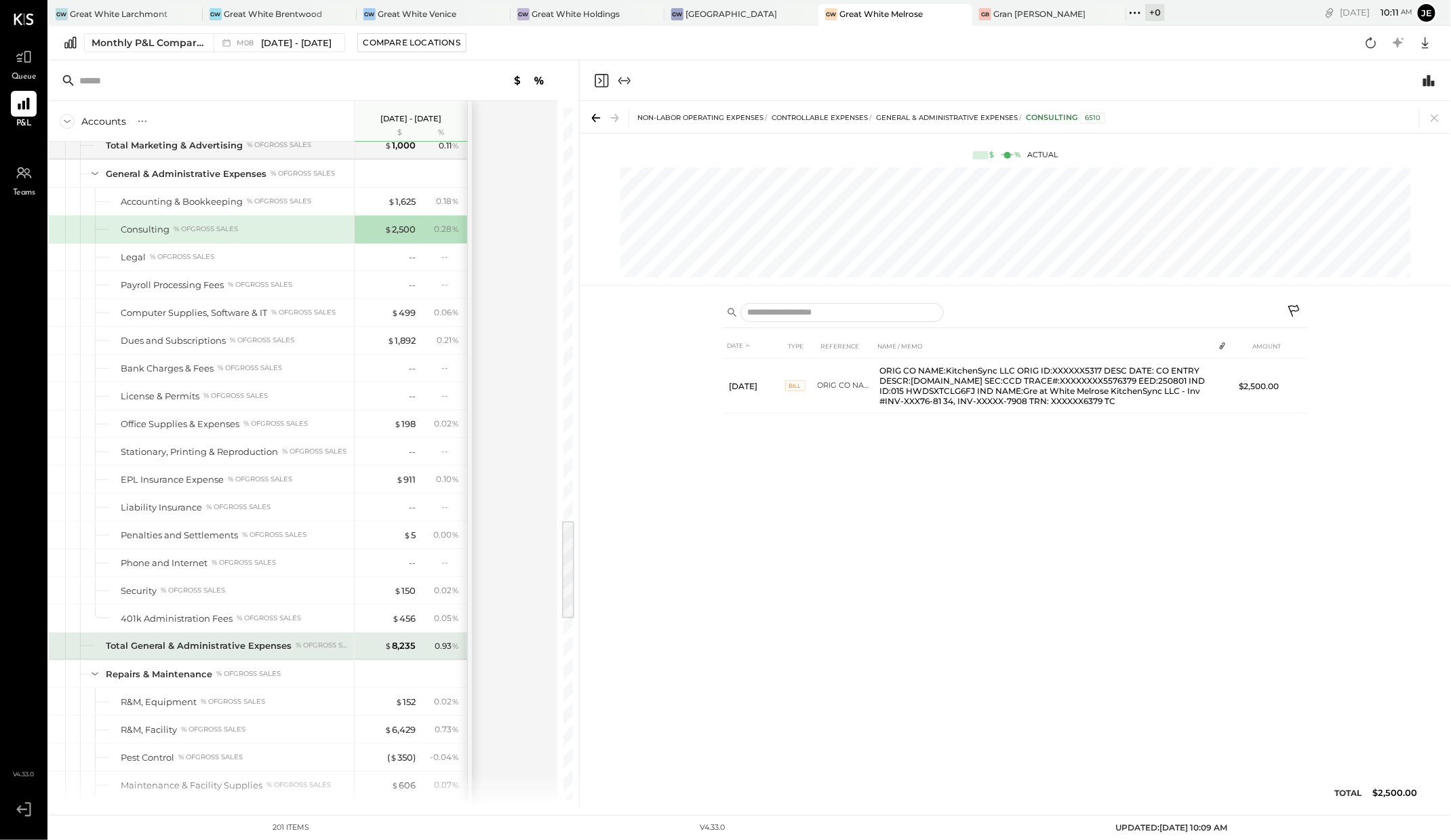
scroll to position [2839, 0]
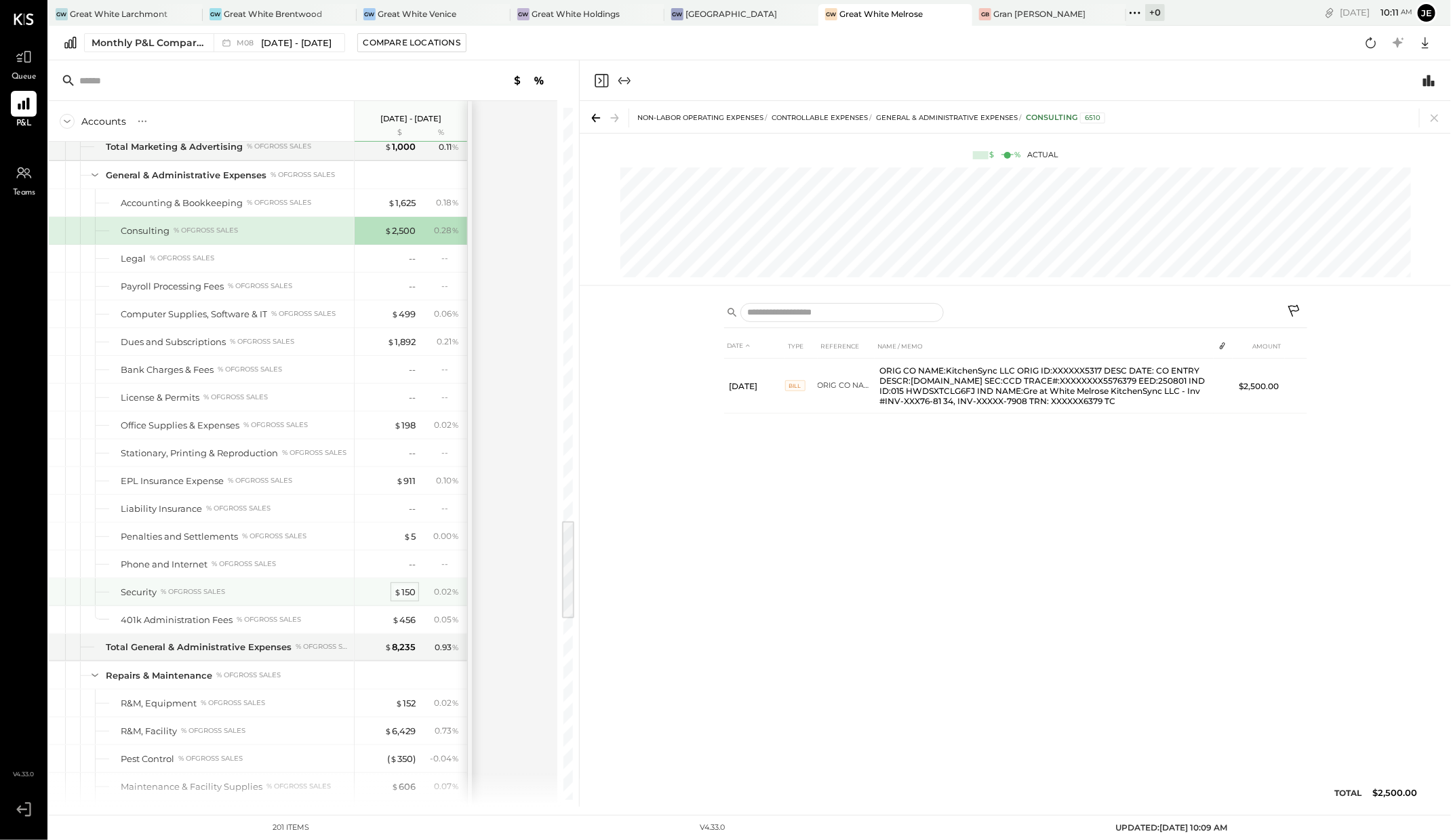
click at [408, 586] on div "$ 150" at bounding box center [405, 592] width 22 height 12
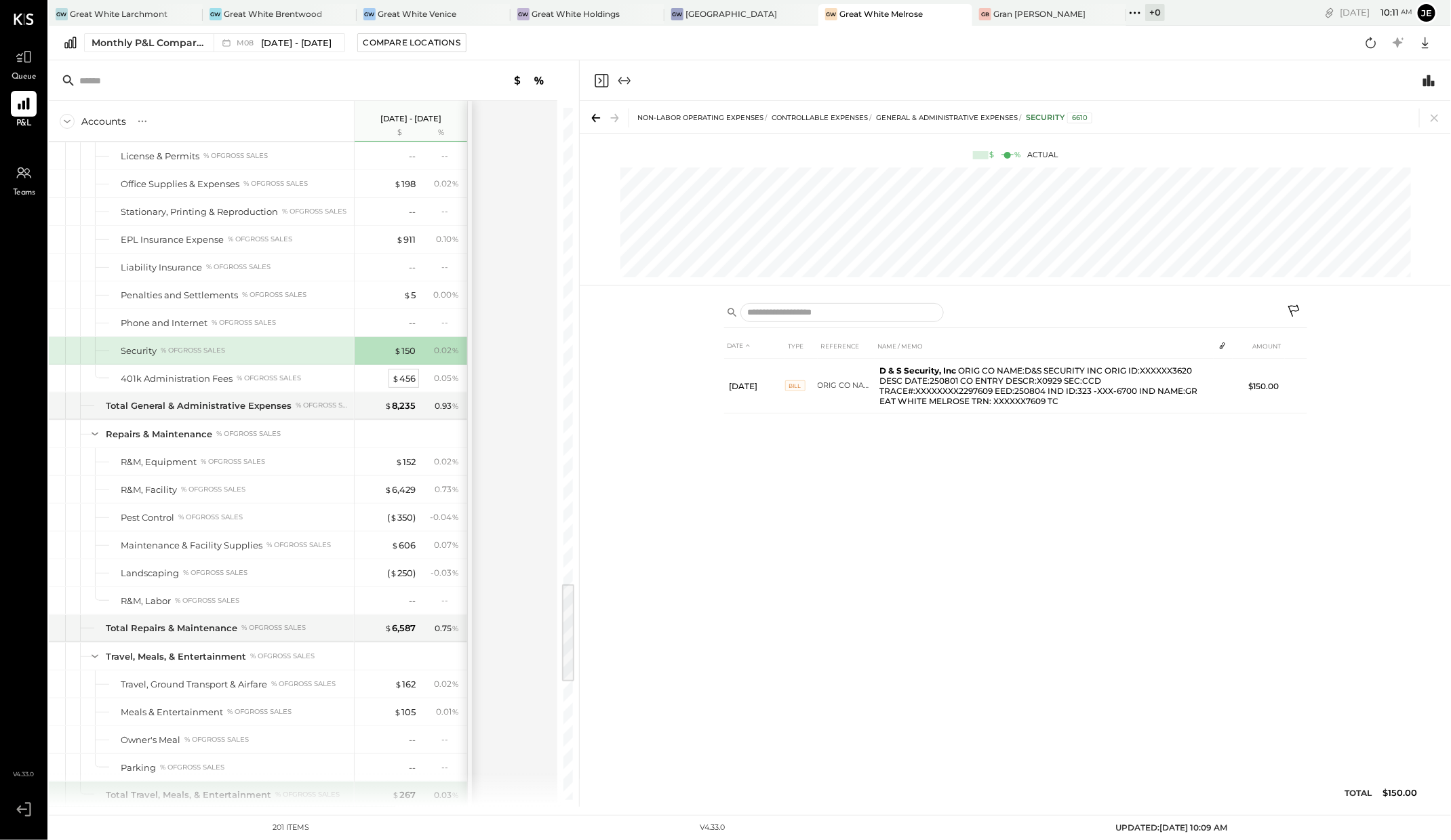
scroll to position [3270, 0]
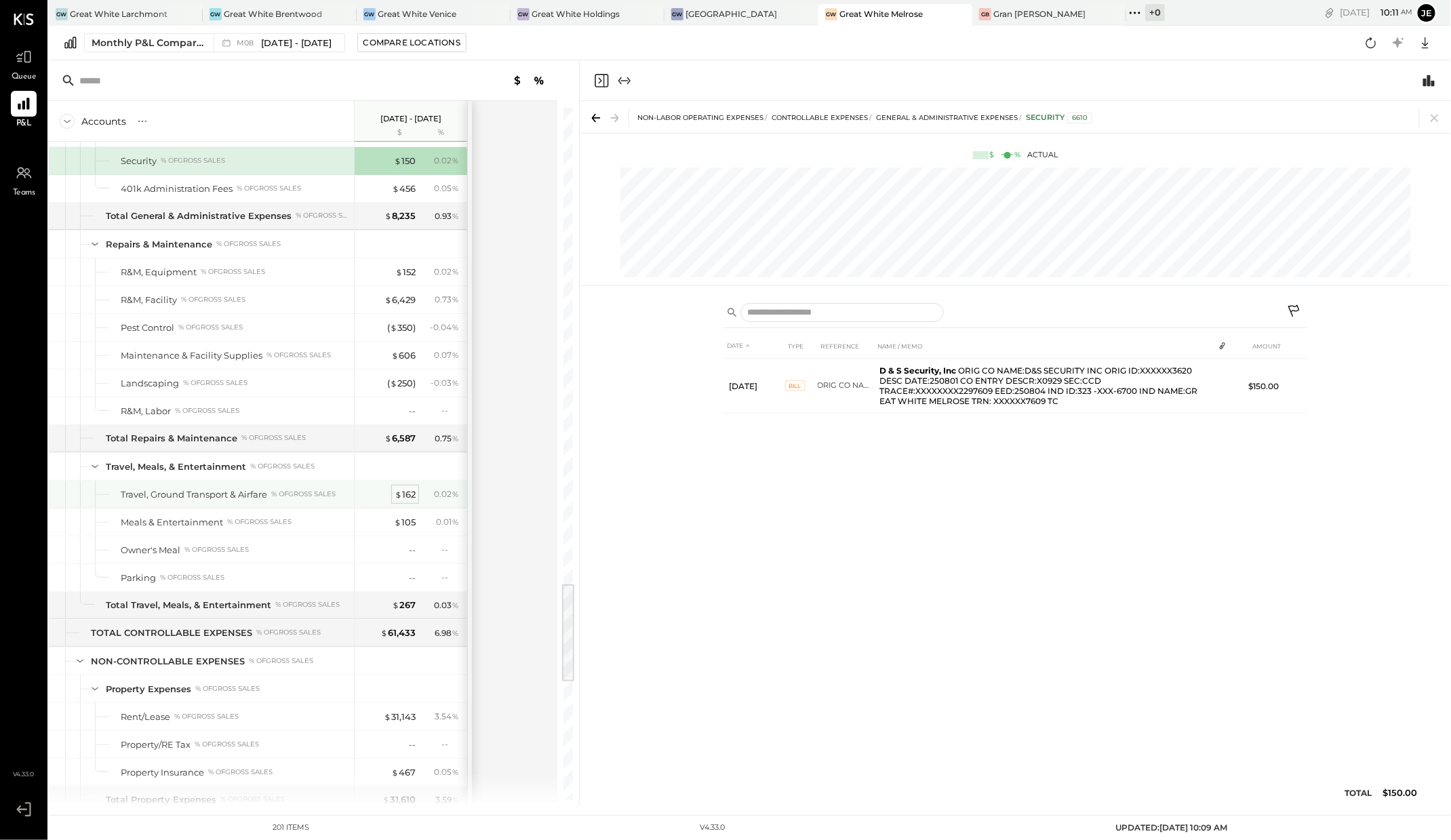
click at [406, 488] on div "$ 162" at bounding box center [405, 494] width 21 height 12
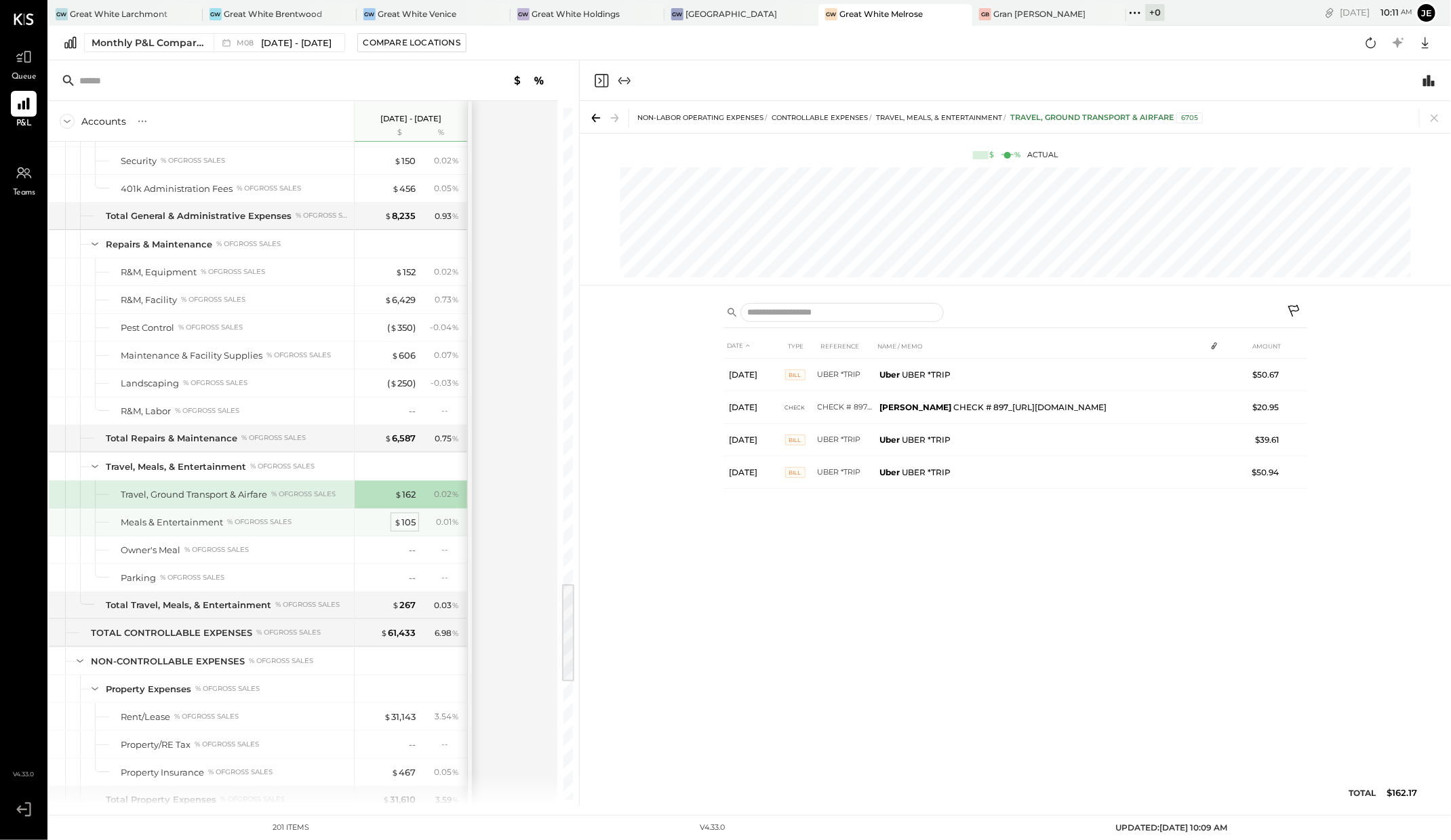
click at [411, 516] on div "$ 105" at bounding box center [405, 522] width 22 height 12
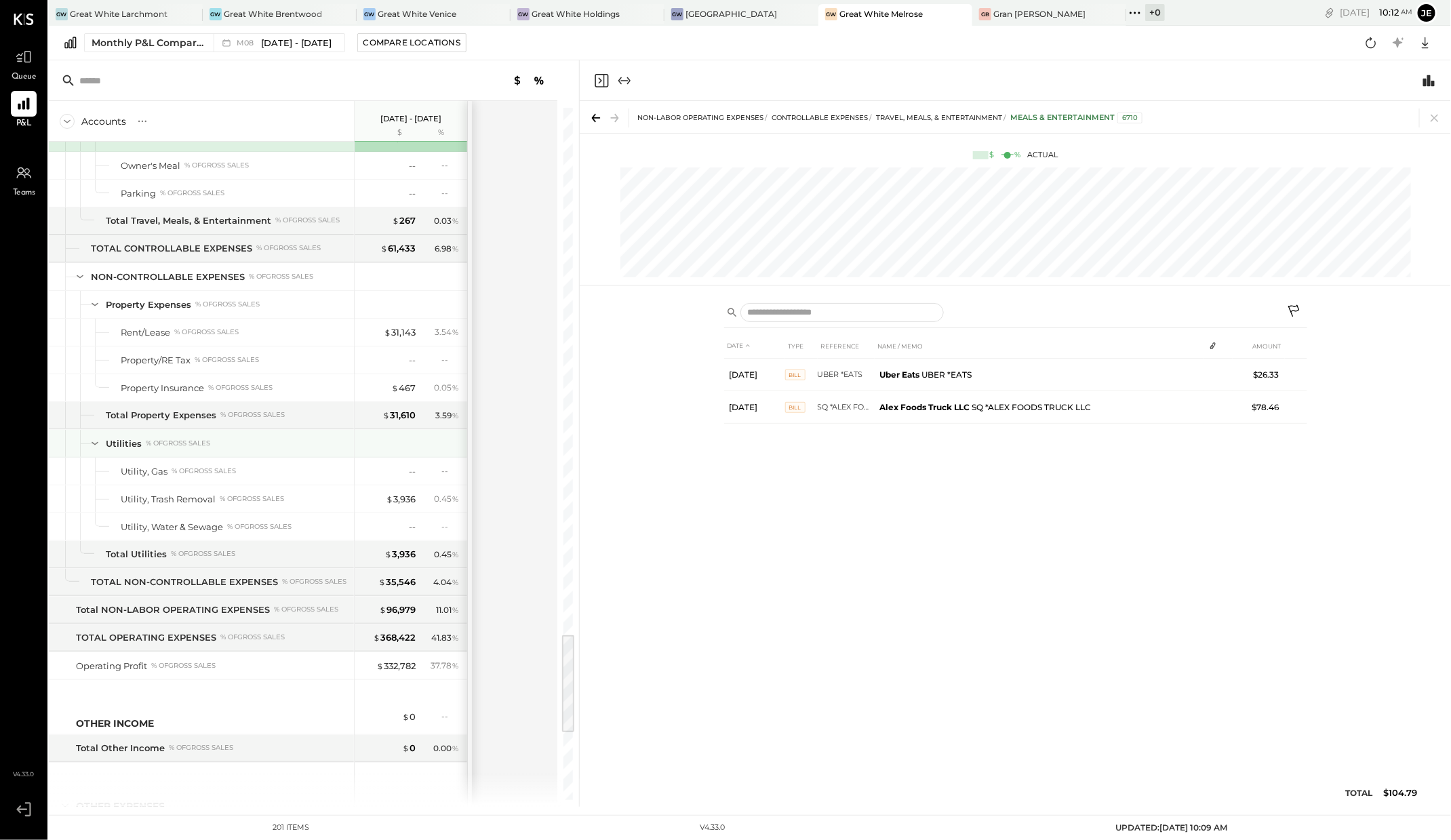
scroll to position [3537, 0]
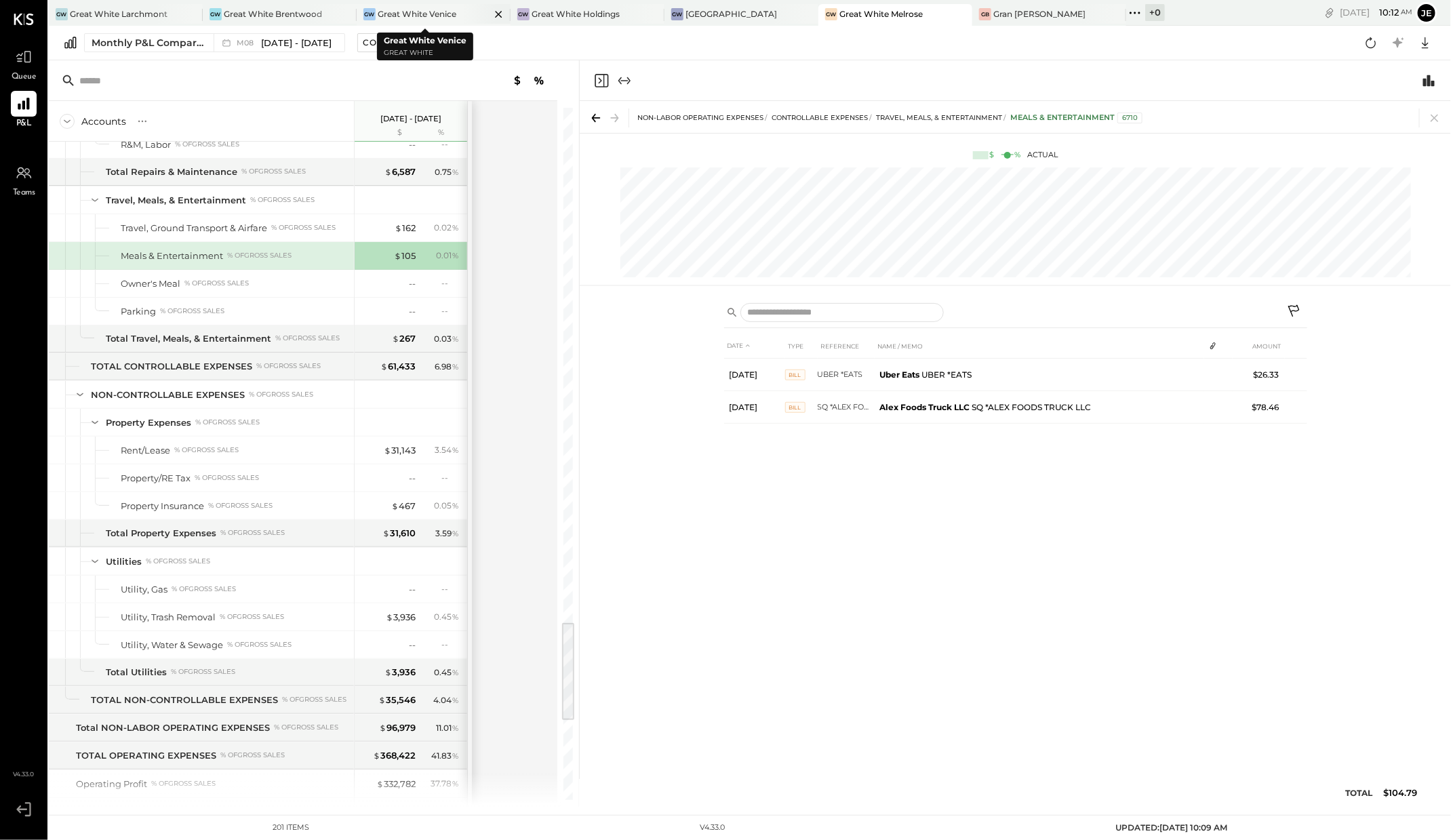
click at [432, 9] on div "Great White Venice" at bounding box center [416, 14] width 79 height 12
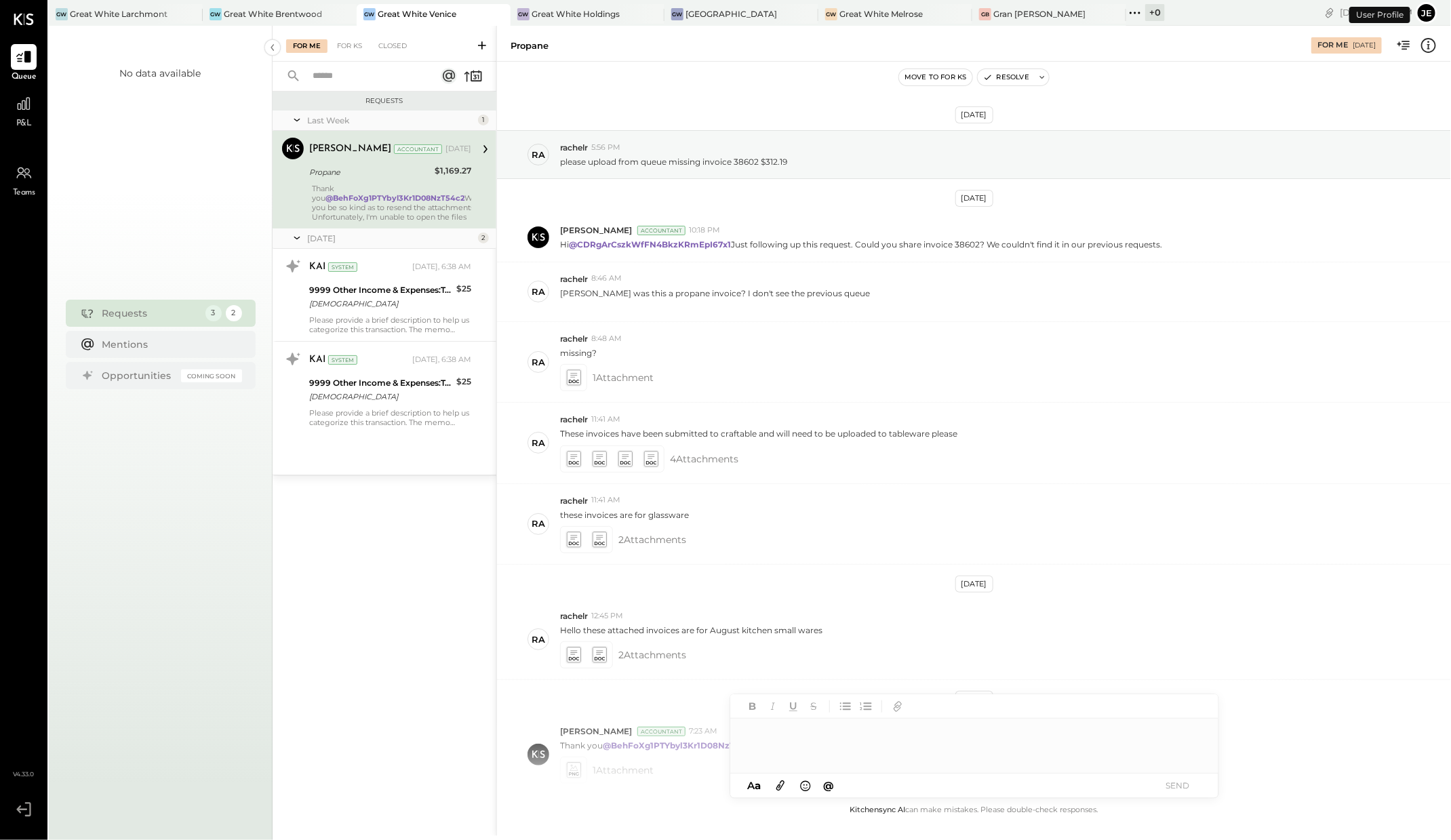
scroll to position [91, 0]
